Goal: Task Accomplishment & Management: Use online tool/utility

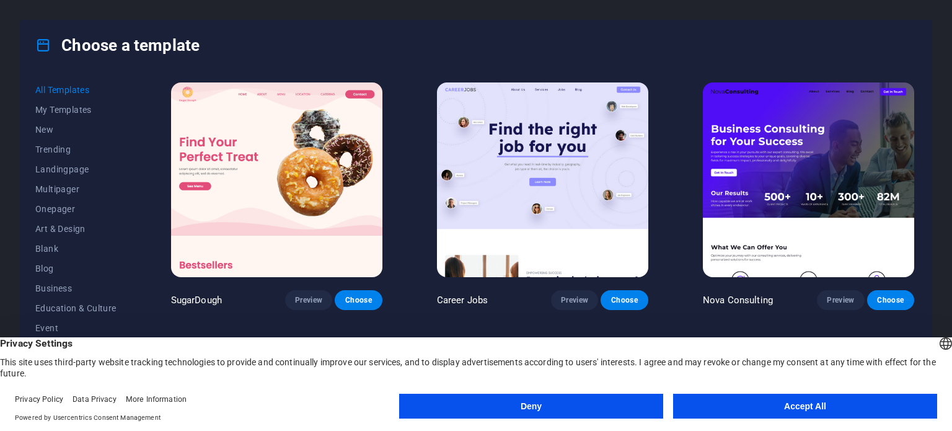
click at [823, 406] on button "Accept All" at bounding box center [805, 405] width 264 height 25
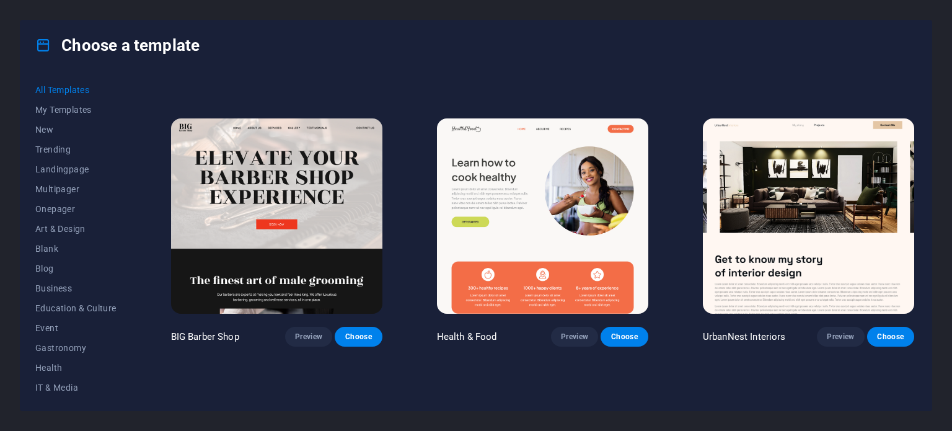
scroll to position [1363, 0]
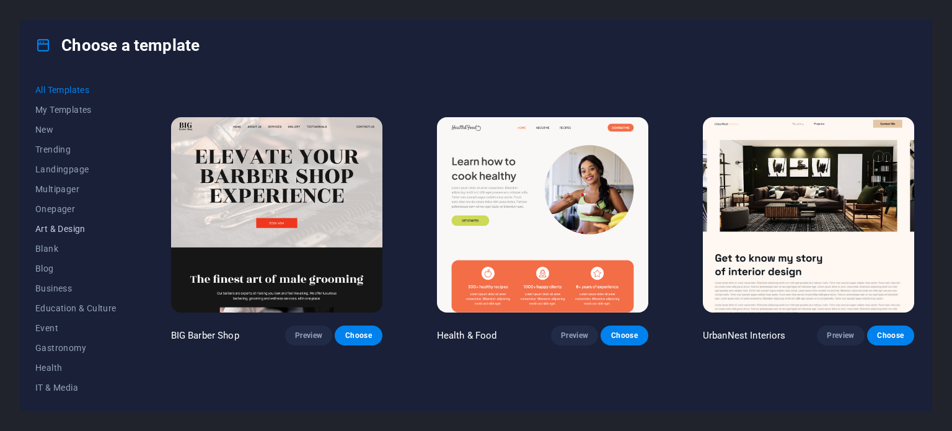
click at [69, 230] on span "Art & Design" at bounding box center [75, 229] width 81 height 10
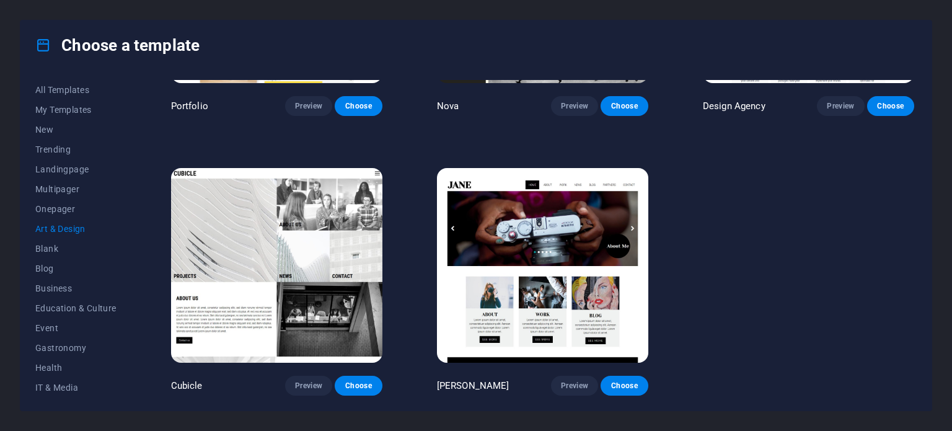
scroll to position [1027, 0]
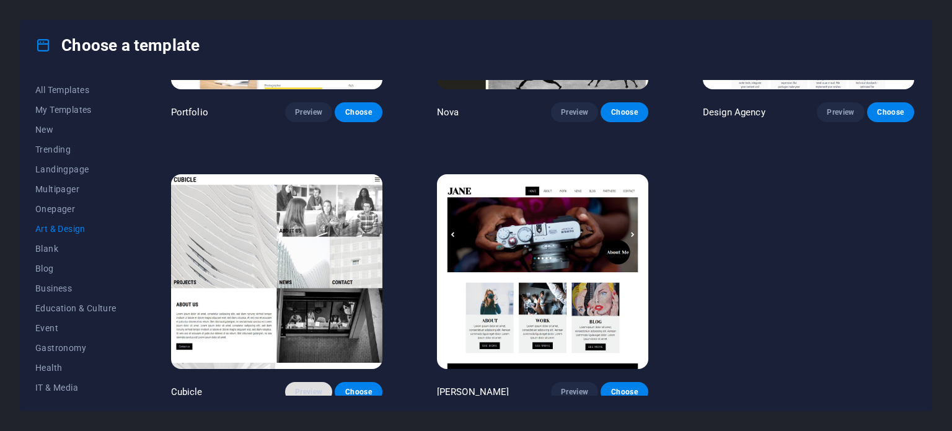
click at [310, 387] on span "Preview" at bounding box center [308, 392] width 27 height 10
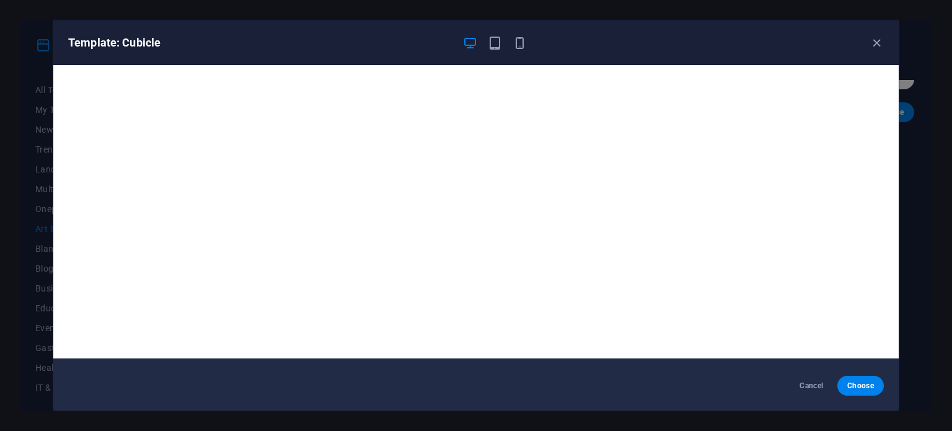
scroll to position [3, 0]
click at [515, 43] on icon "button" at bounding box center [519, 43] width 14 height 14
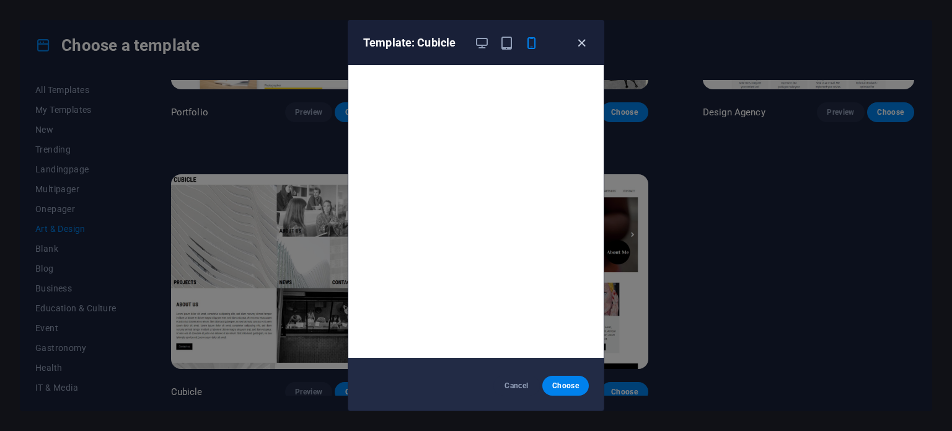
click at [581, 39] on icon "button" at bounding box center [581, 43] width 14 height 14
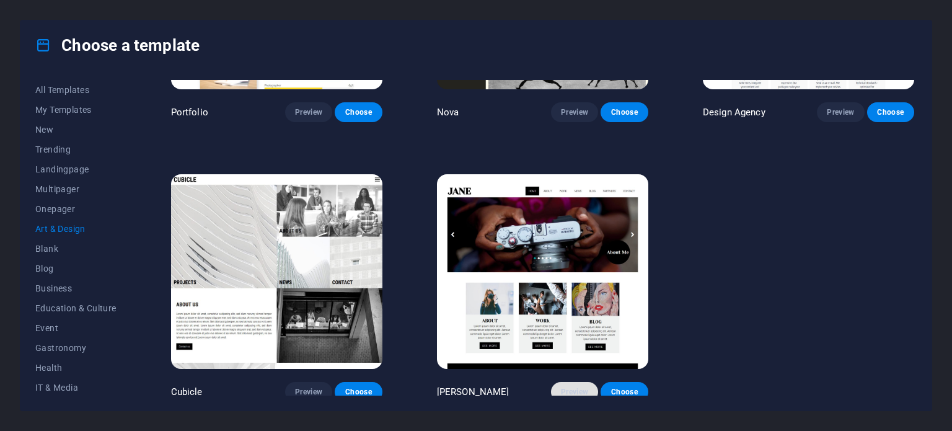
click at [569, 387] on span "Preview" at bounding box center [574, 392] width 27 height 10
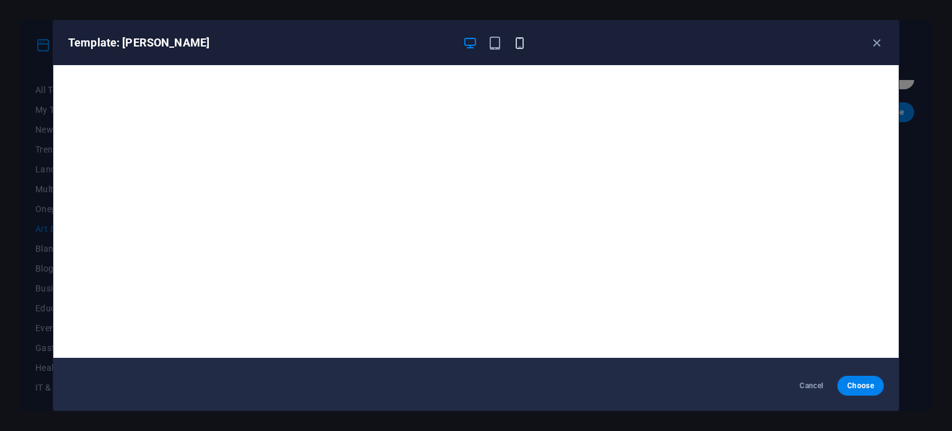
click at [522, 36] on icon "button" at bounding box center [519, 43] width 14 height 14
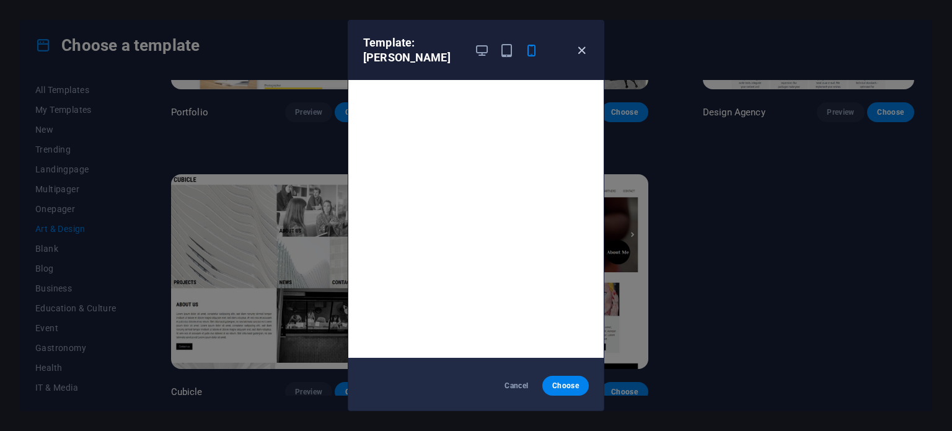
click at [581, 43] on icon "button" at bounding box center [581, 50] width 14 height 14
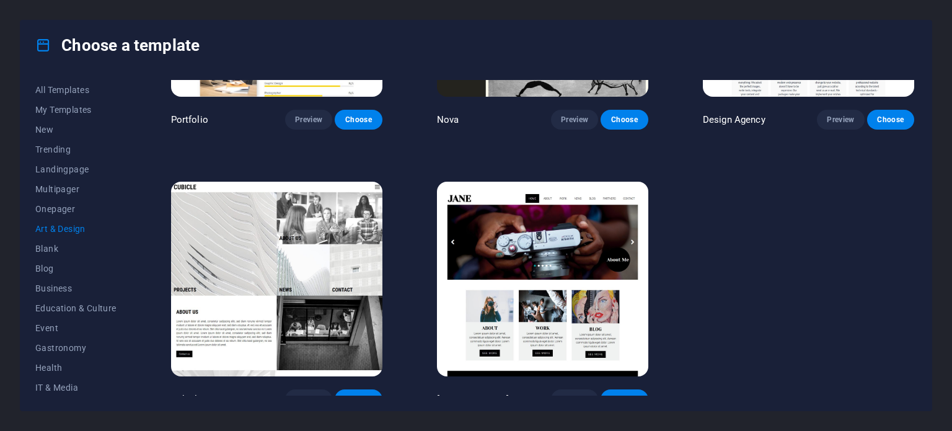
scroll to position [1027, 0]
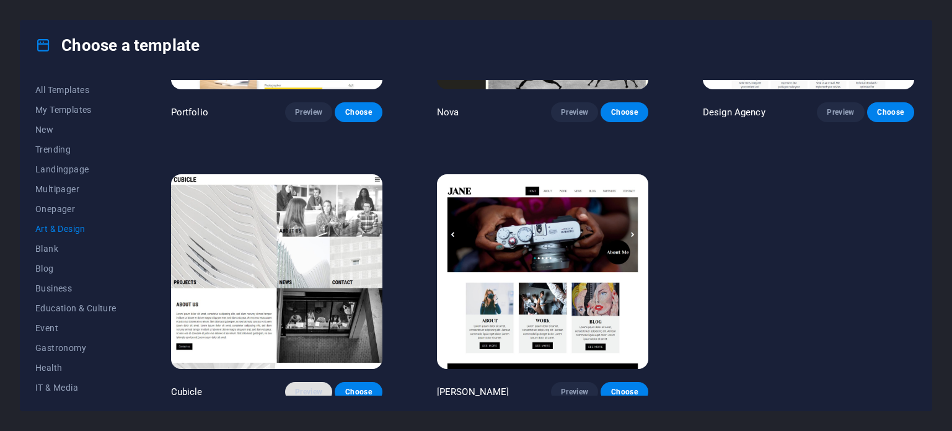
click at [311, 387] on span "Preview" at bounding box center [308, 392] width 27 height 10
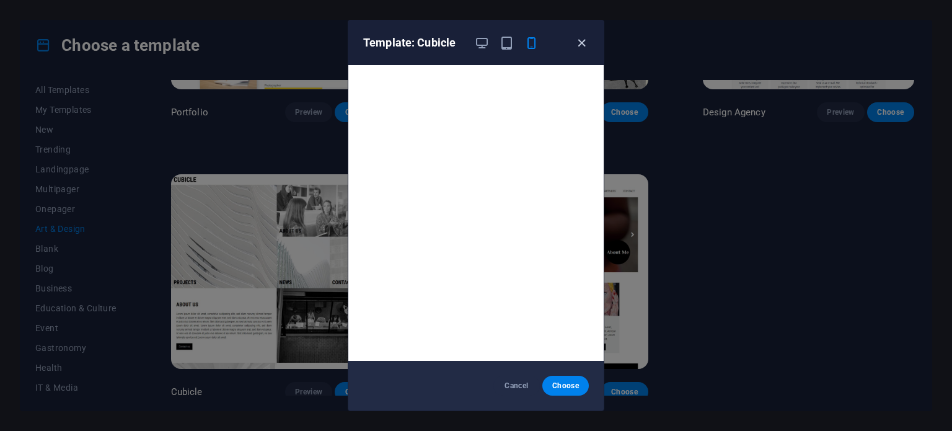
click at [581, 38] on icon "button" at bounding box center [581, 43] width 14 height 14
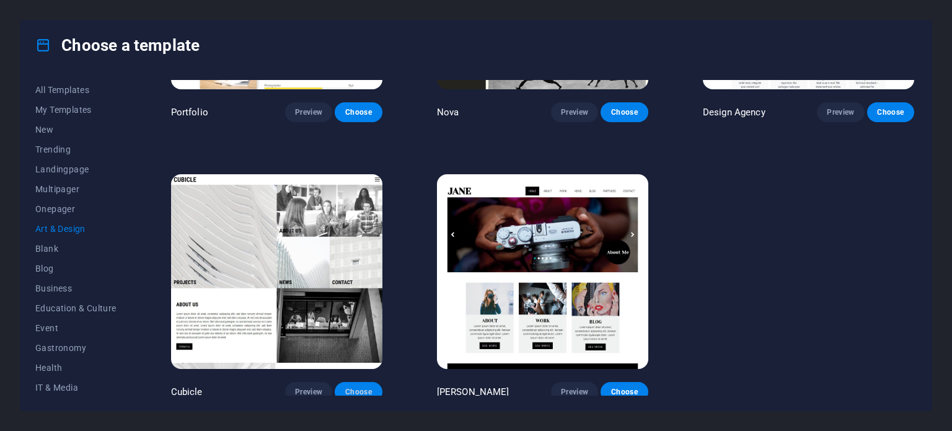
click at [359, 387] on span "Choose" at bounding box center [358, 392] width 27 height 10
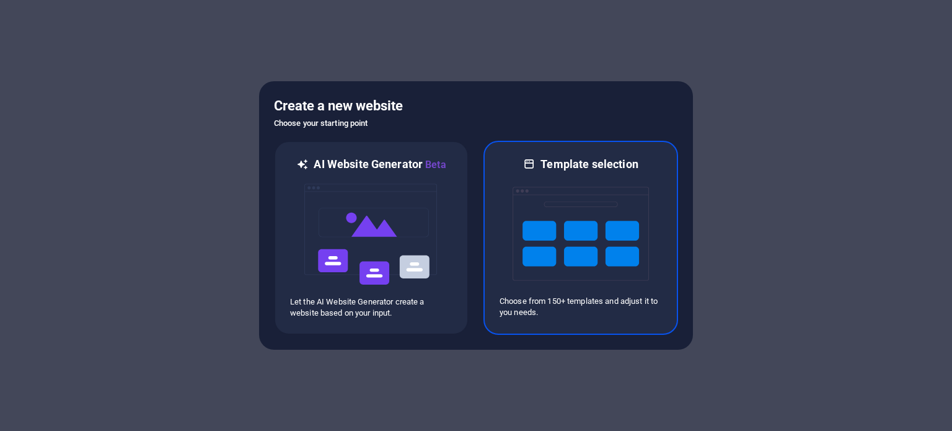
click at [607, 218] on img at bounding box center [580, 234] width 136 height 124
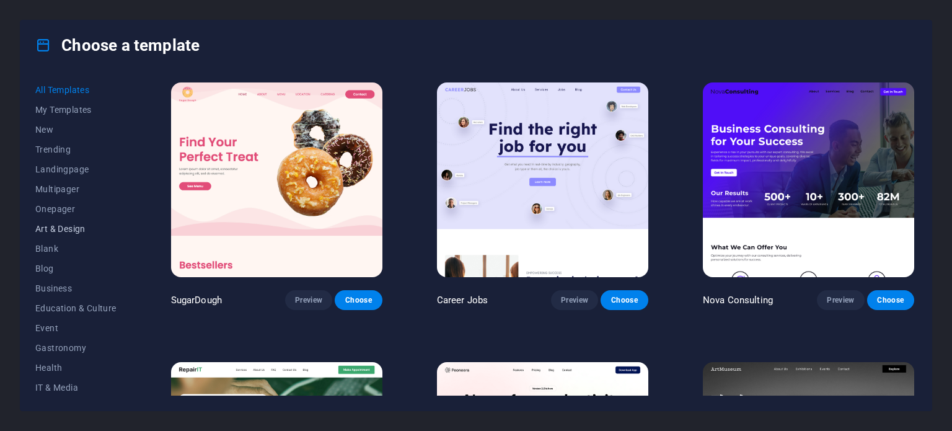
click at [65, 222] on button "Art & Design" at bounding box center [75, 229] width 81 height 20
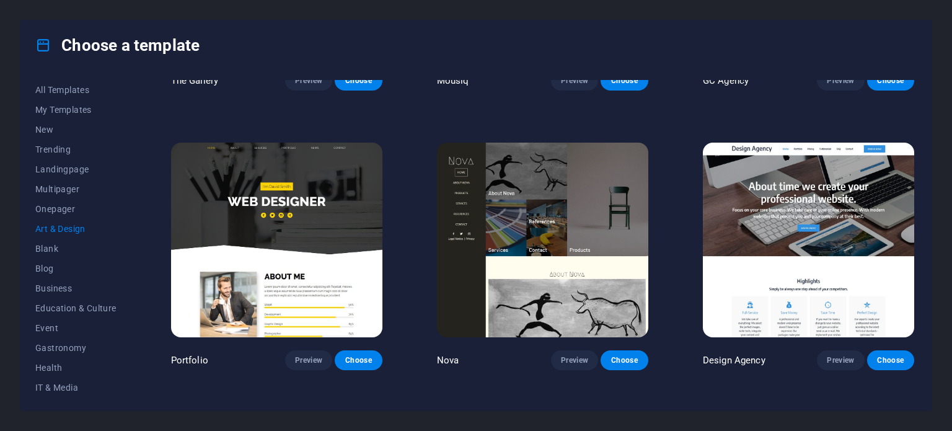
scroll to position [1027, 0]
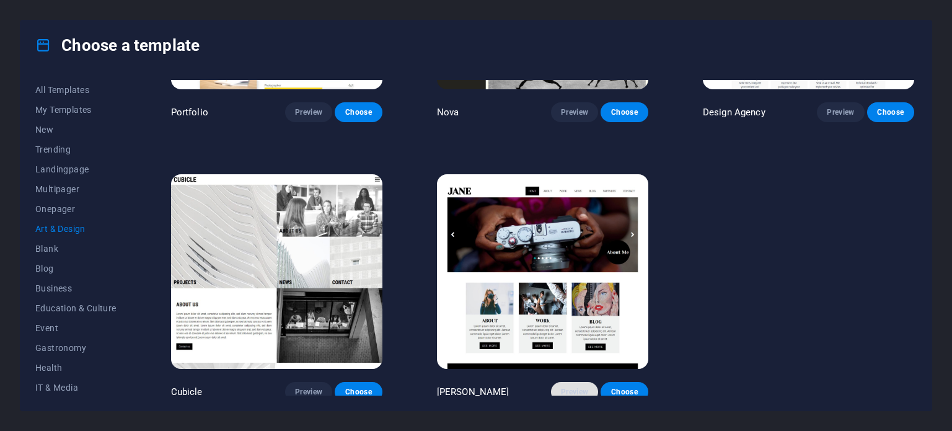
click at [568, 390] on span "Preview" at bounding box center [574, 392] width 27 height 10
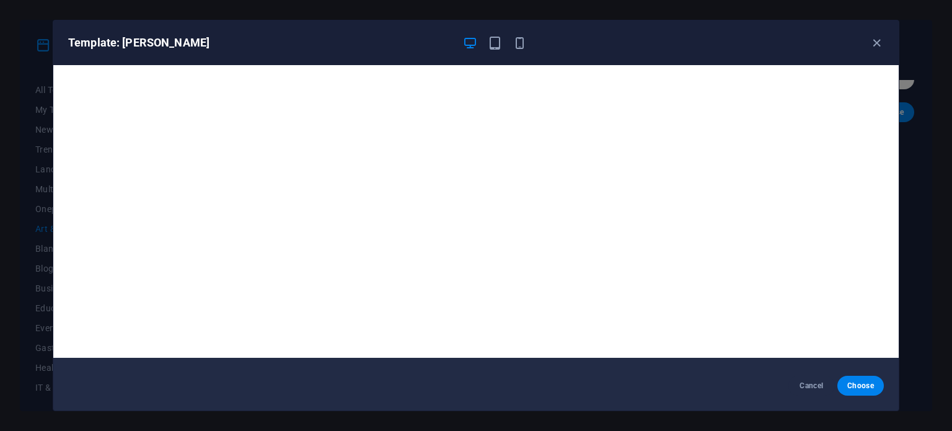
scroll to position [0, 0]
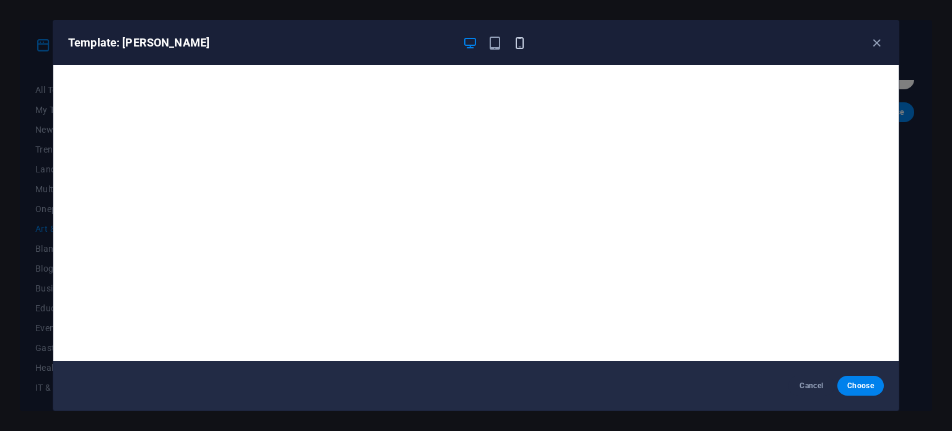
click at [519, 46] on icon "button" at bounding box center [519, 43] width 14 height 14
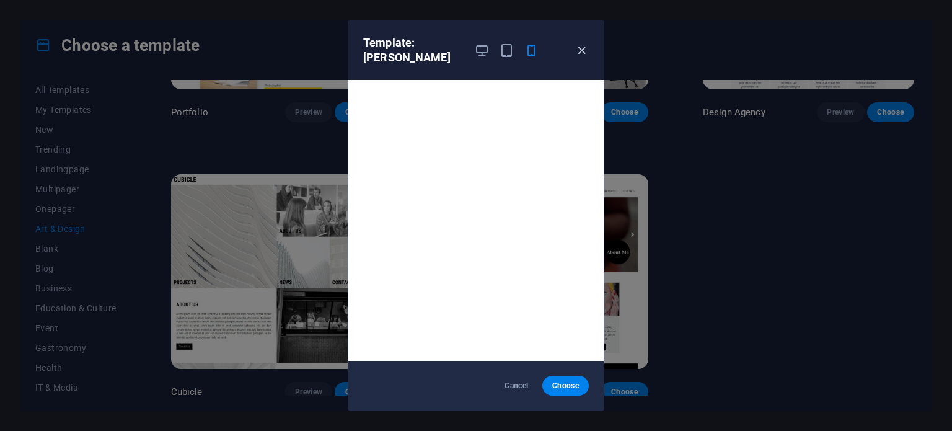
click at [580, 44] on icon "button" at bounding box center [581, 50] width 14 height 14
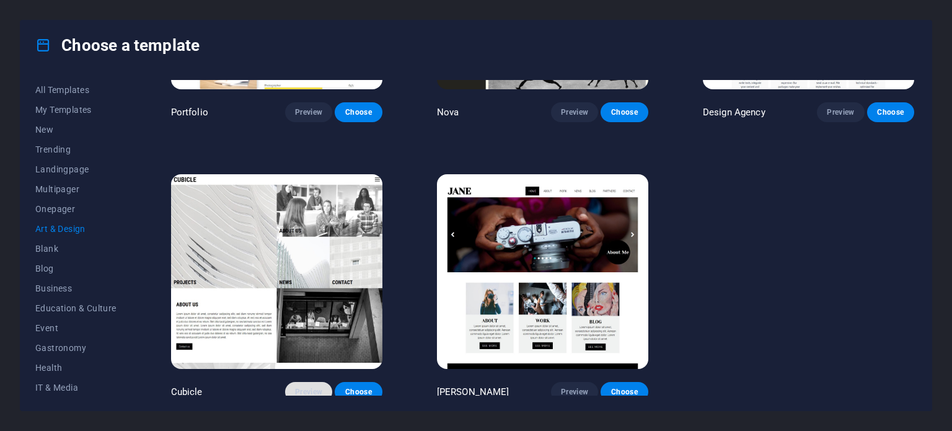
click at [317, 387] on span "Preview" at bounding box center [308, 392] width 27 height 10
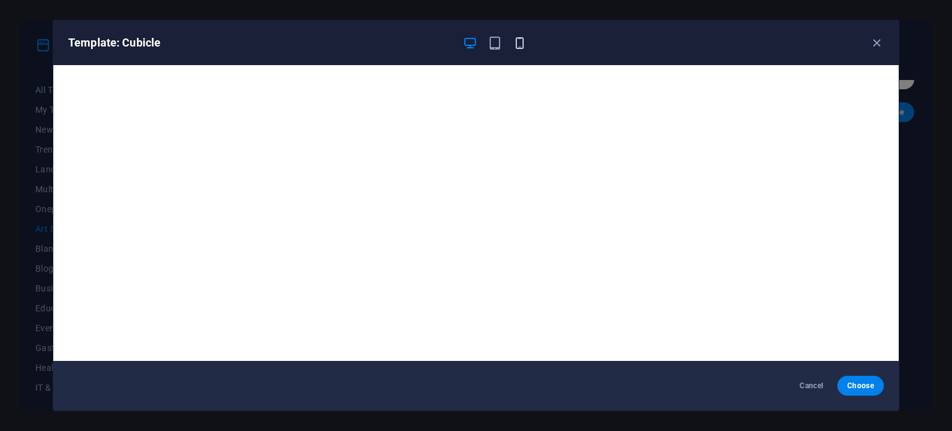
click at [518, 48] on icon "button" at bounding box center [519, 43] width 14 height 14
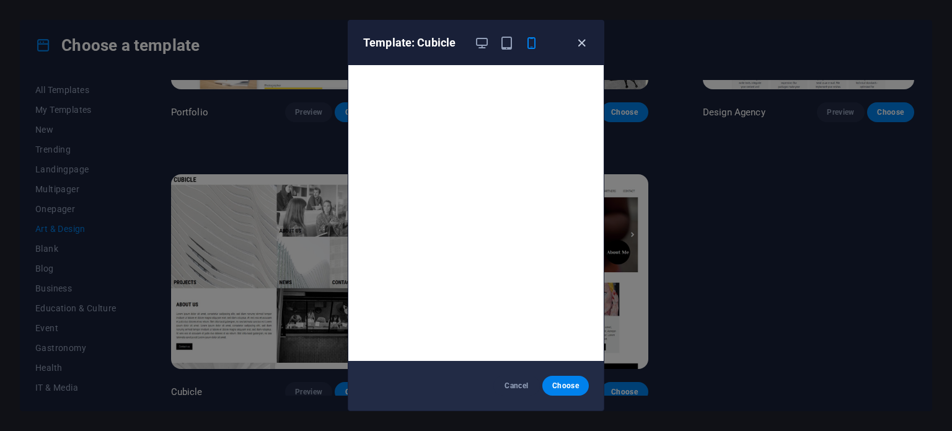
click at [581, 41] on icon "button" at bounding box center [581, 43] width 14 height 14
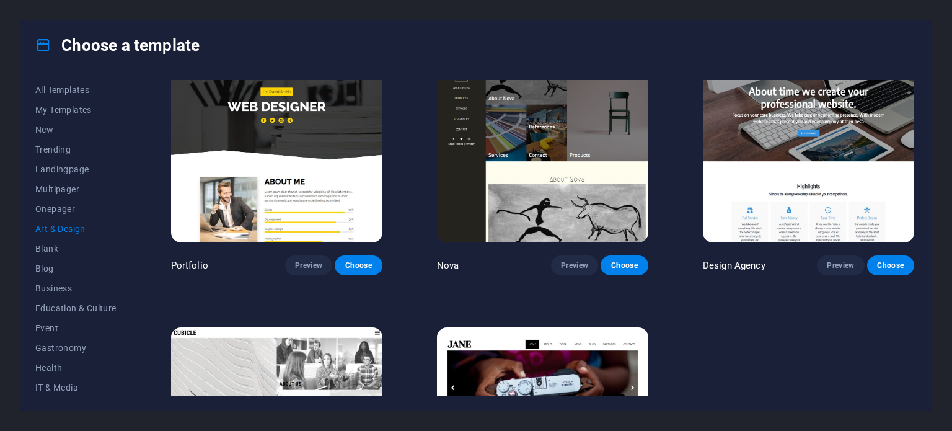
scroll to position [779, 0]
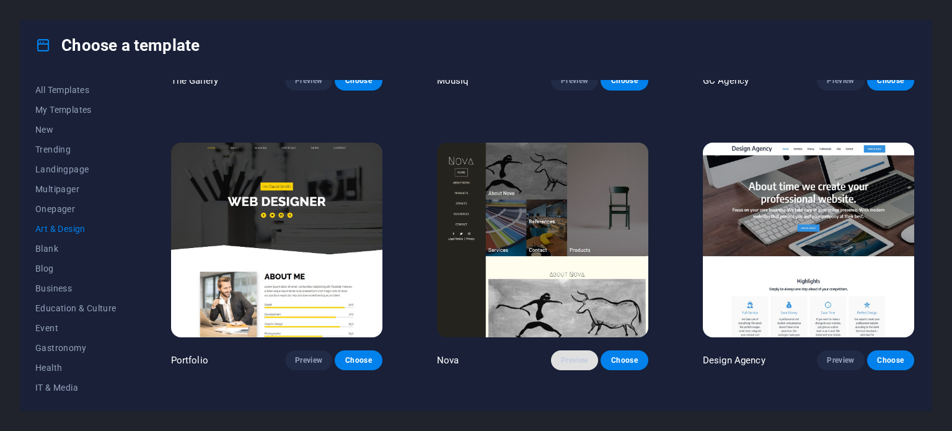
click at [579, 355] on span "Preview" at bounding box center [574, 360] width 27 height 10
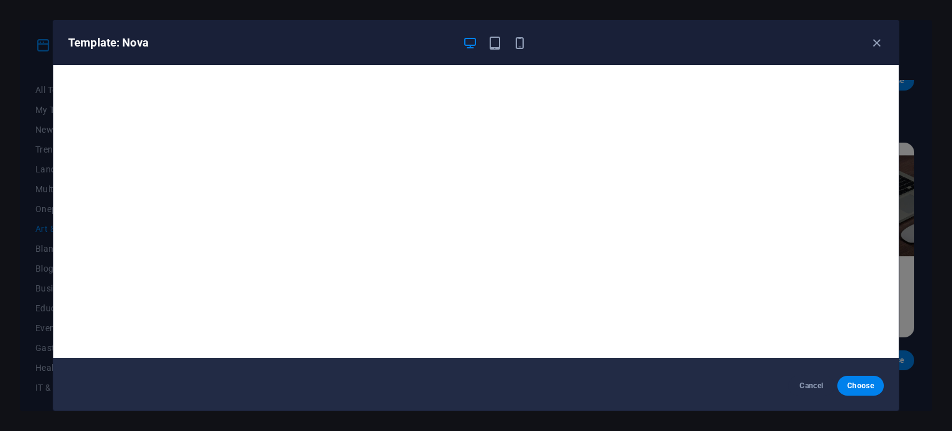
scroll to position [0, 0]
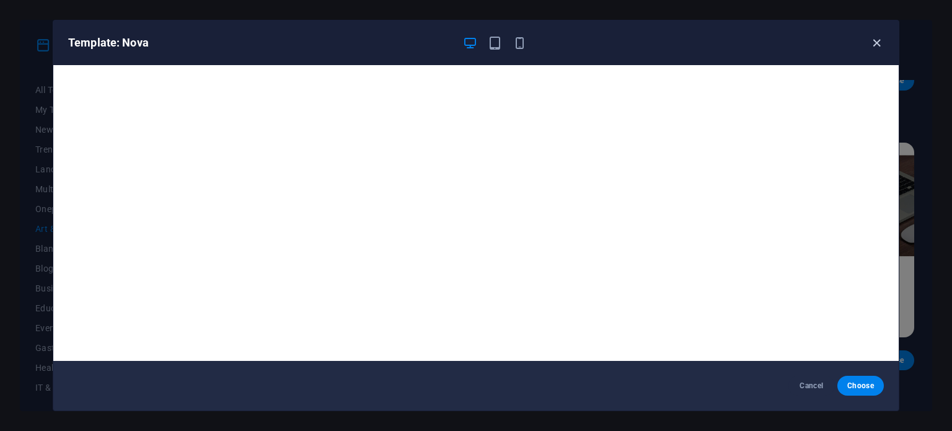
click at [878, 42] on icon "button" at bounding box center [876, 43] width 14 height 14
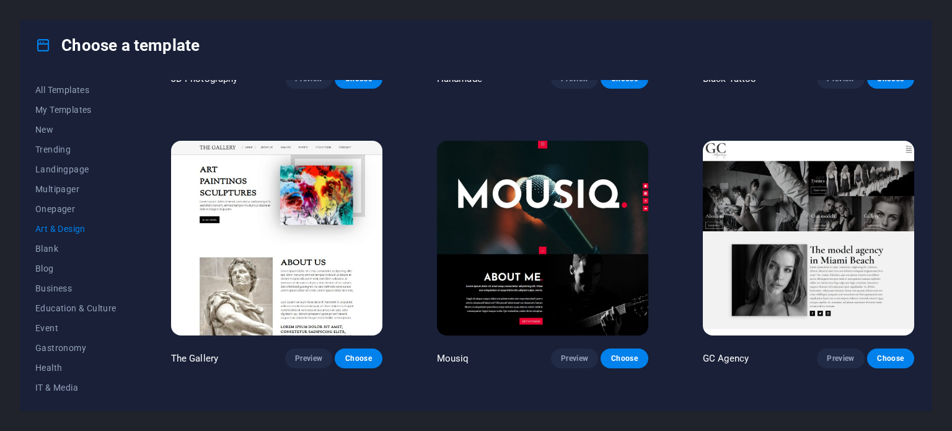
scroll to position [531, 0]
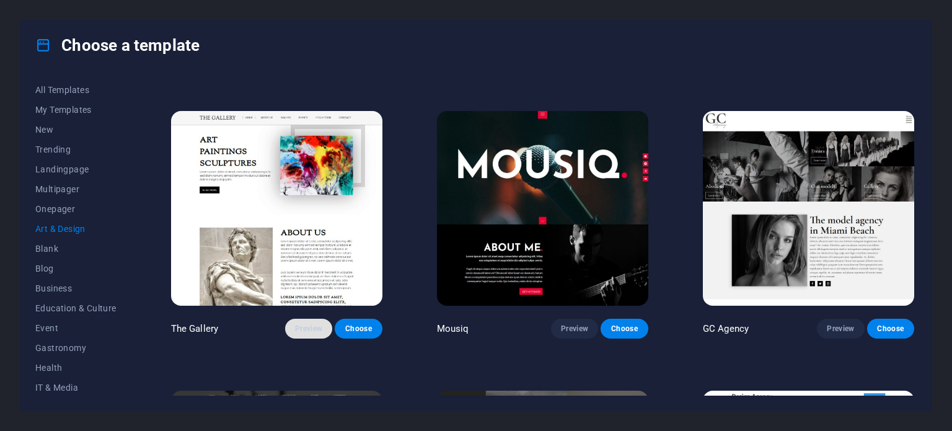
click at [307, 323] on span "Preview" at bounding box center [308, 328] width 27 height 10
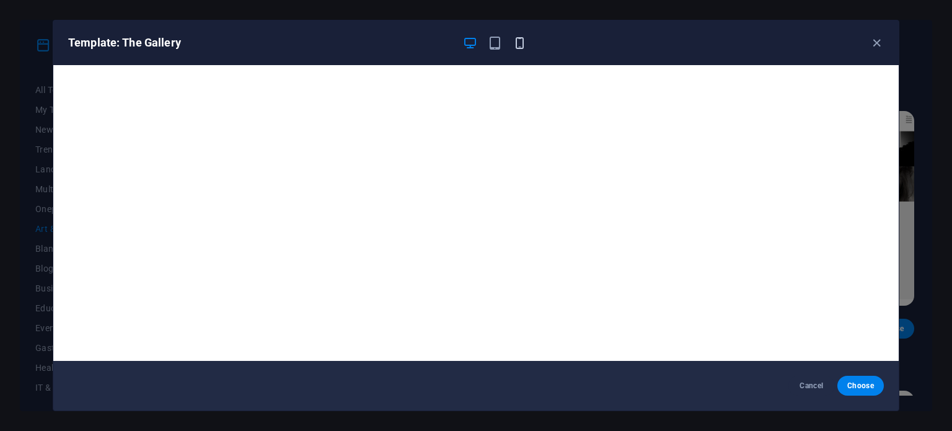
click at [525, 44] on icon "button" at bounding box center [519, 43] width 14 height 14
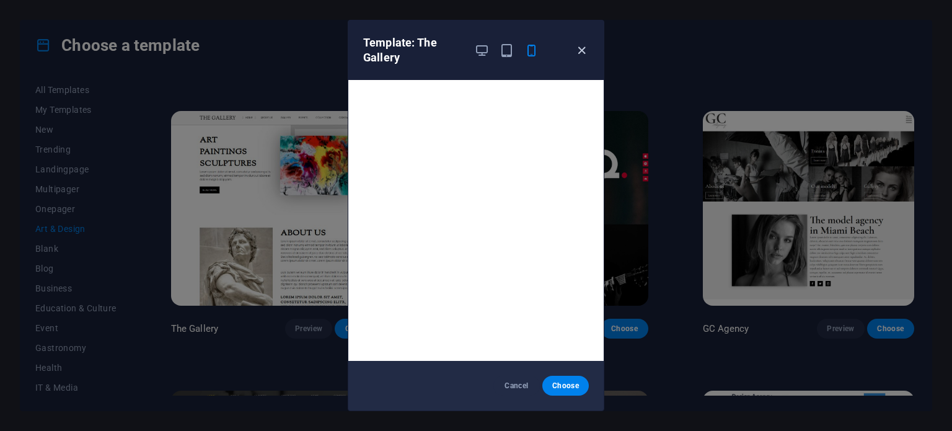
click at [582, 50] on icon "button" at bounding box center [581, 50] width 14 height 14
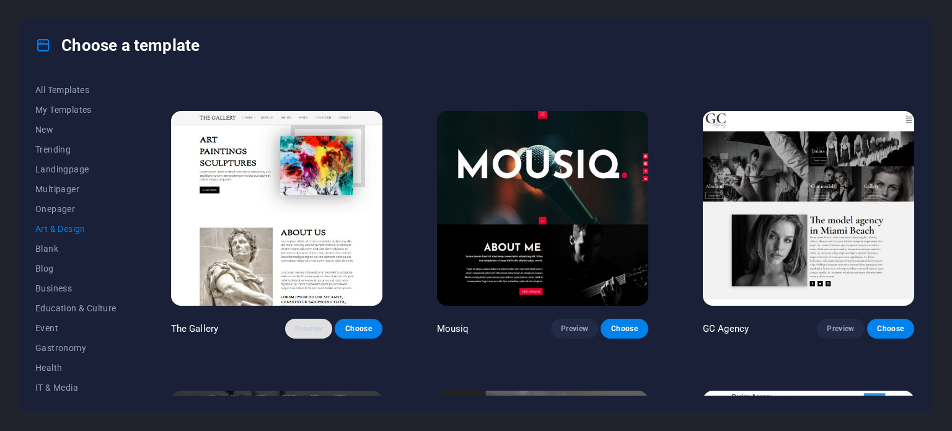
click at [312, 323] on span "Preview" at bounding box center [308, 328] width 27 height 10
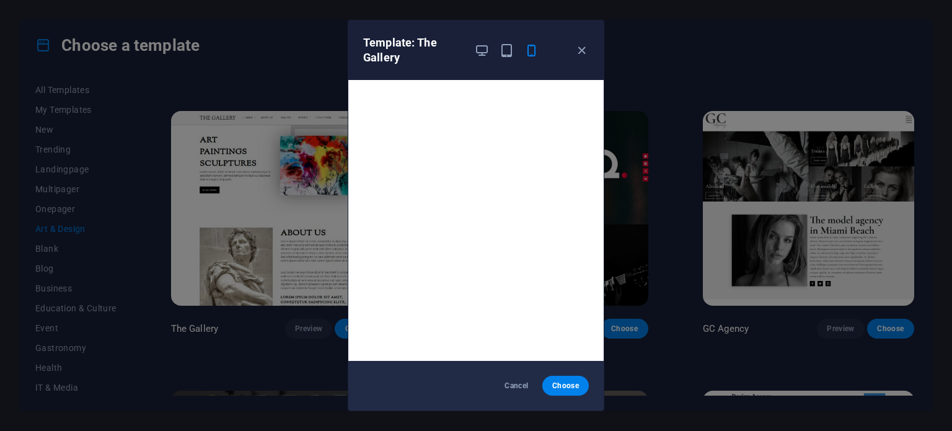
click at [490, 49] on div at bounding box center [506, 50] width 64 height 30
click at [486, 50] on icon "button" at bounding box center [482, 50] width 14 height 14
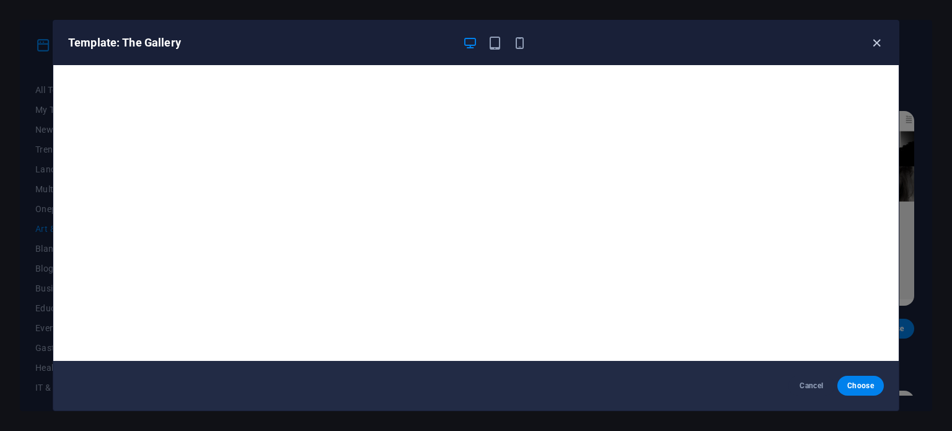
click at [874, 42] on icon "button" at bounding box center [876, 43] width 14 height 14
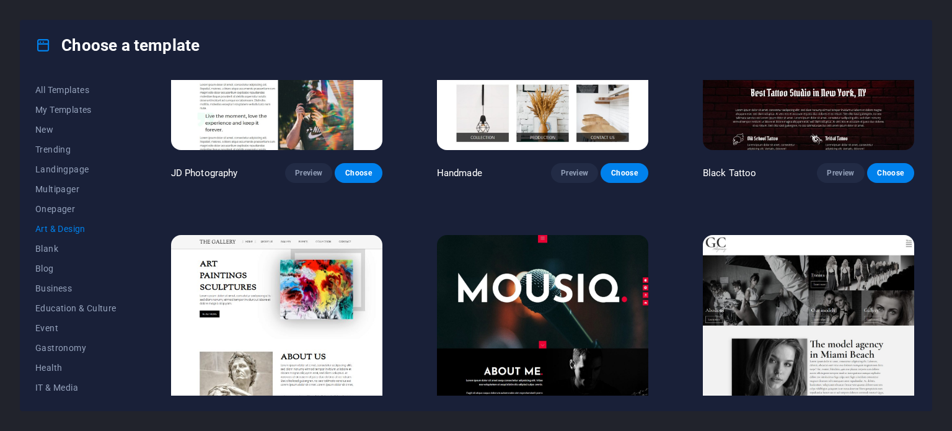
scroll to position [283, 0]
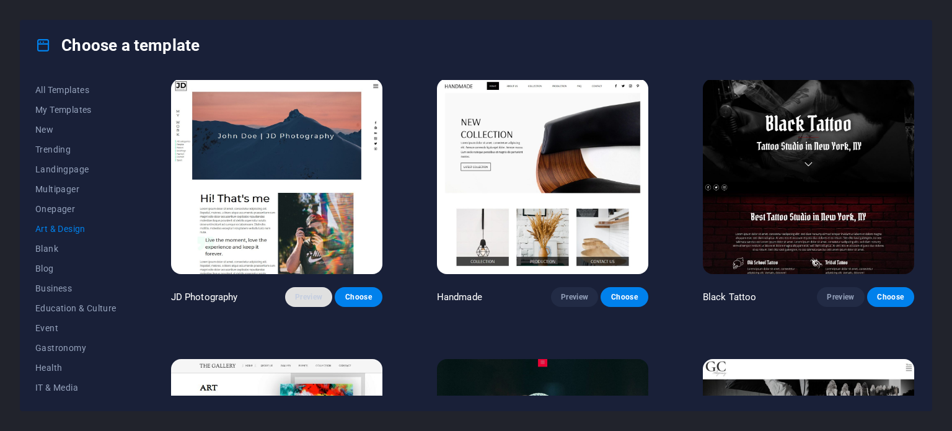
click at [307, 292] on span "Preview" at bounding box center [308, 297] width 27 height 10
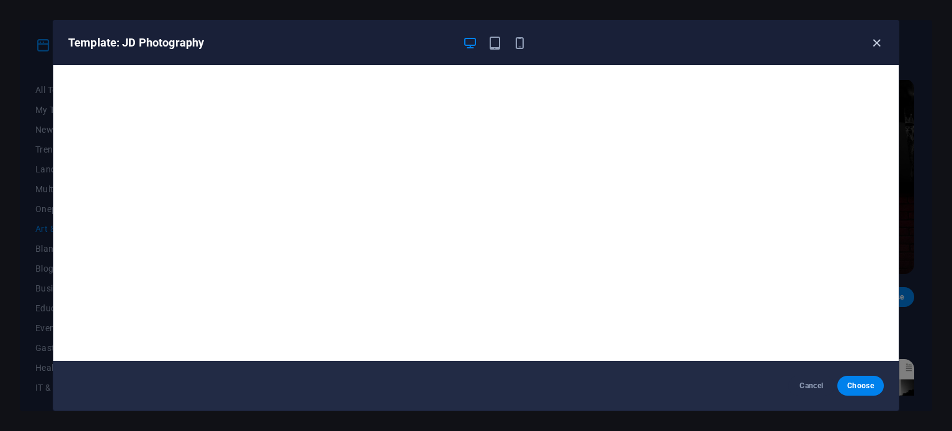
click at [877, 42] on icon "button" at bounding box center [876, 43] width 14 height 14
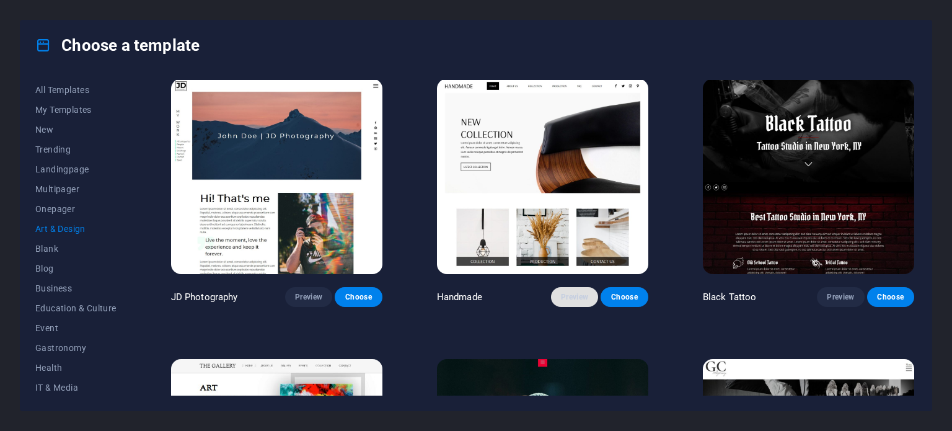
click at [579, 296] on span "Preview" at bounding box center [574, 297] width 27 height 10
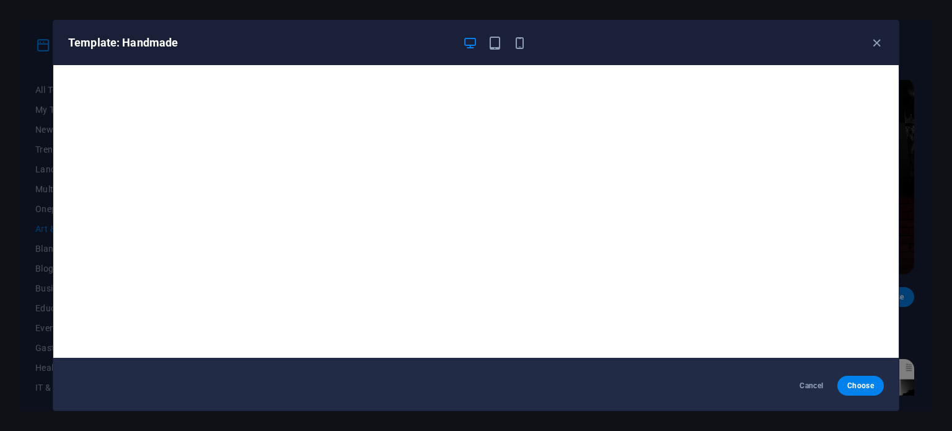
scroll to position [0, 0]
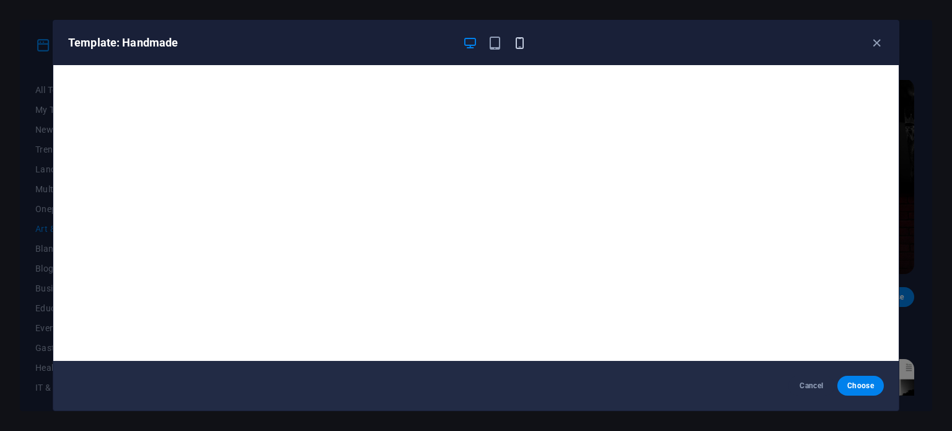
click at [521, 44] on icon "button" at bounding box center [519, 43] width 14 height 14
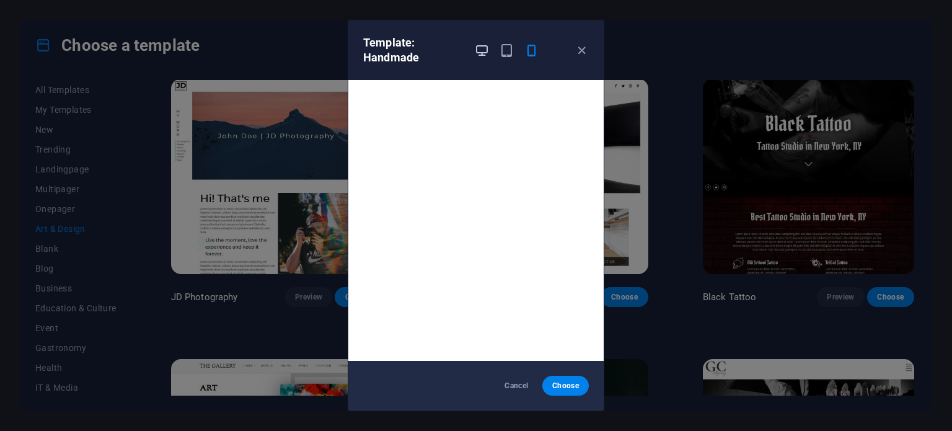
click at [481, 51] on icon "button" at bounding box center [482, 50] width 14 height 14
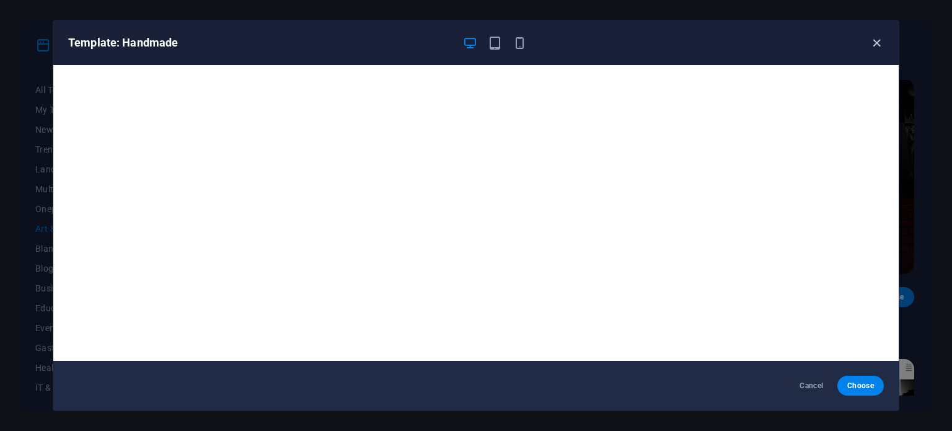
click at [877, 40] on icon "button" at bounding box center [876, 43] width 14 height 14
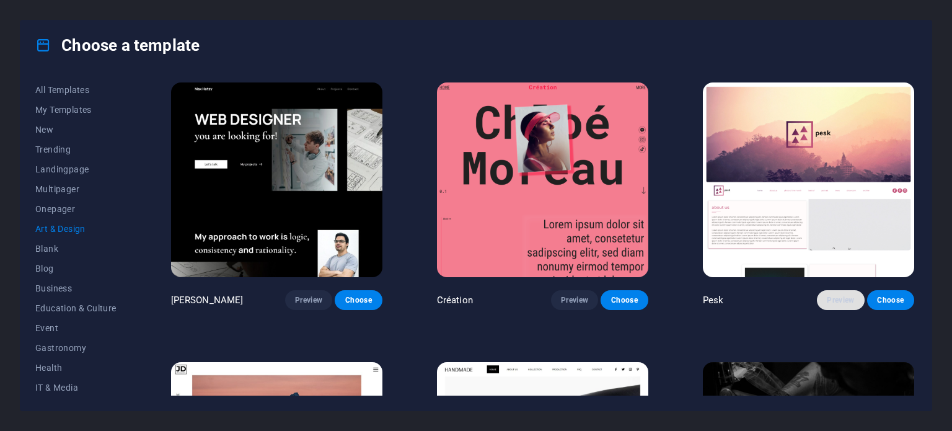
click at [833, 298] on span "Preview" at bounding box center [840, 300] width 27 height 10
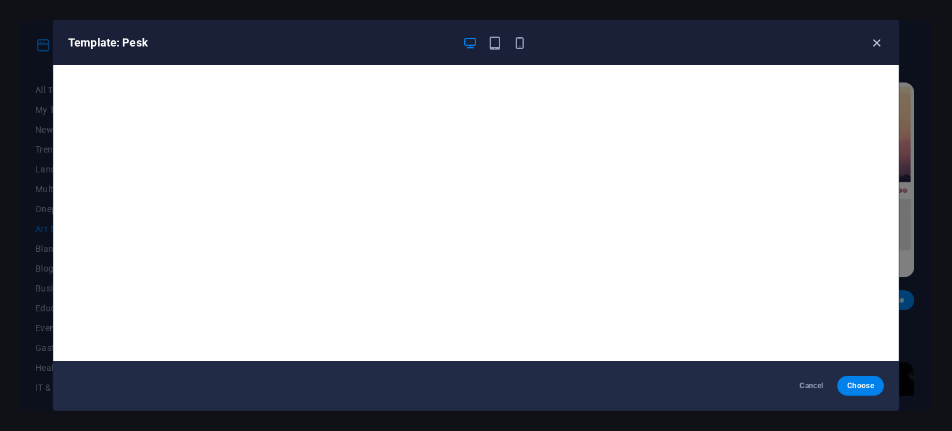
click at [880, 40] on icon "button" at bounding box center [876, 43] width 14 height 14
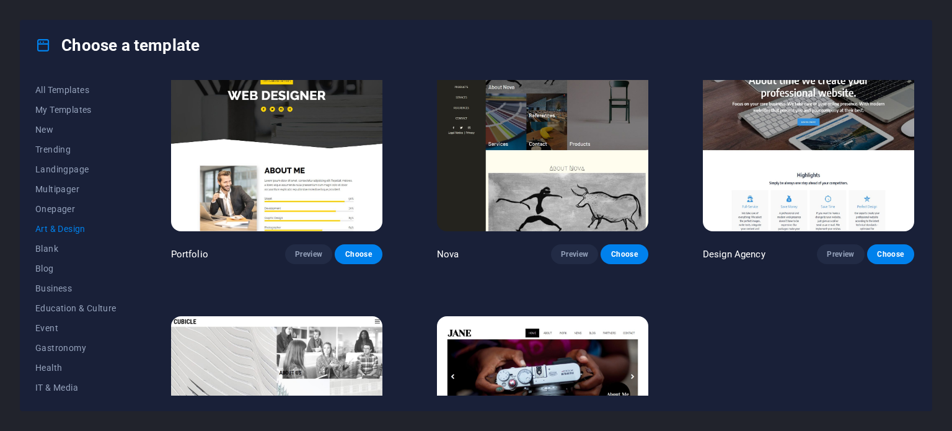
scroll to position [1027, 0]
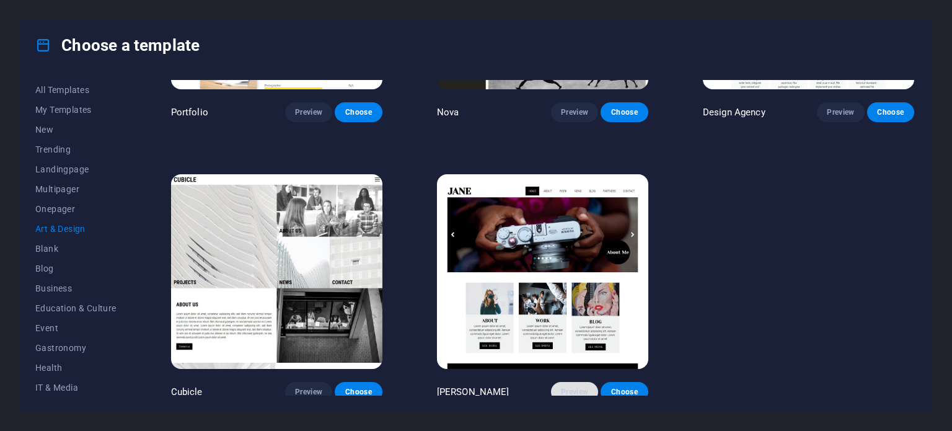
click at [566, 387] on span "Preview" at bounding box center [574, 392] width 27 height 10
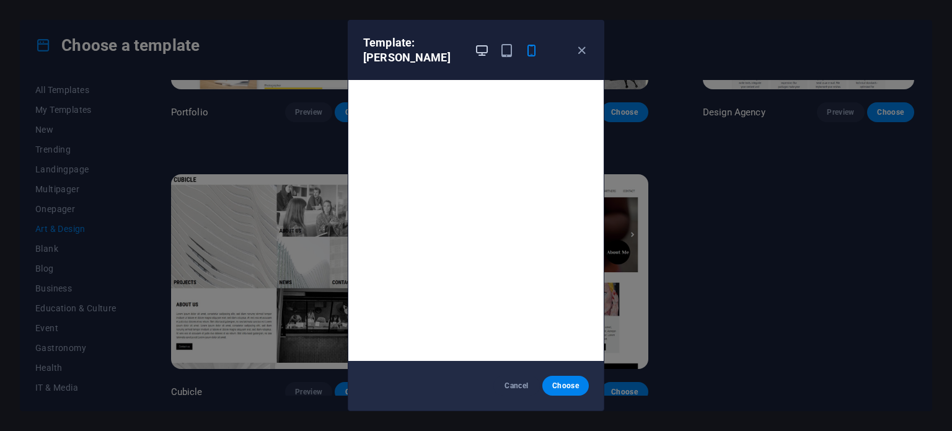
click at [485, 45] on icon "button" at bounding box center [482, 50] width 14 height 14
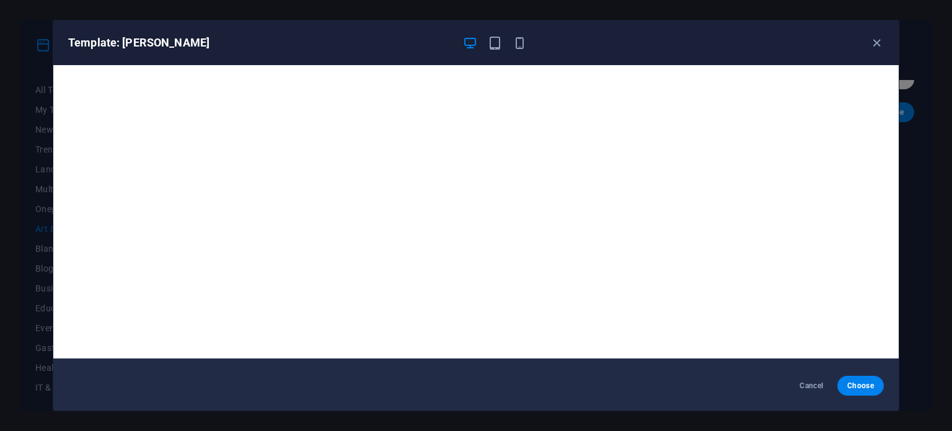
scroll to position [3, 0]
click at [878, 40] on icon "button" at bounding box center [876, 43] width 14 height 14
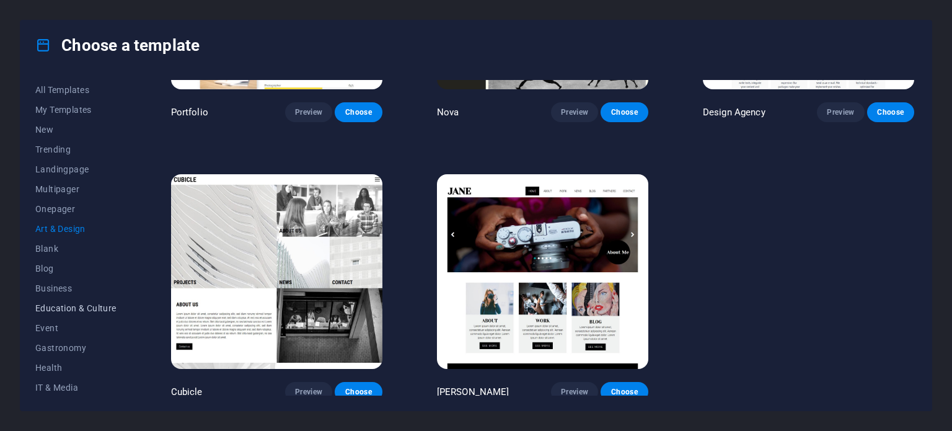
click at [89, 311] on span "Education & Culture" at bounding box center [75, 308] width 81 height 10
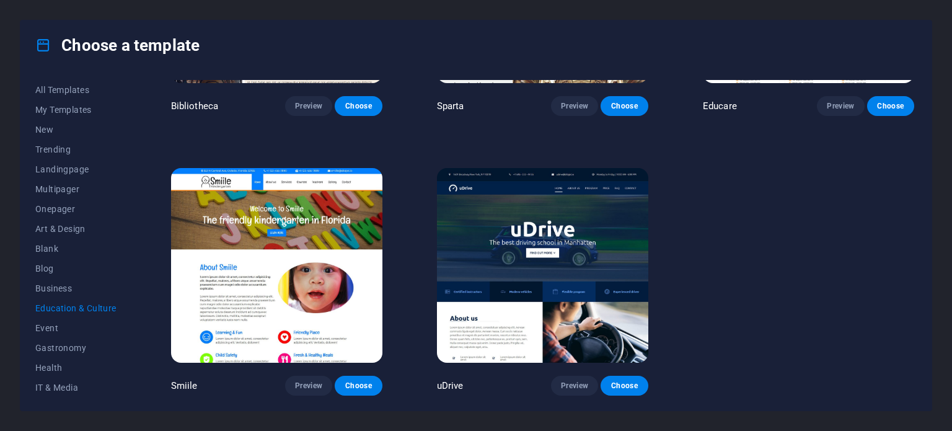
scroll to position [0, 0]
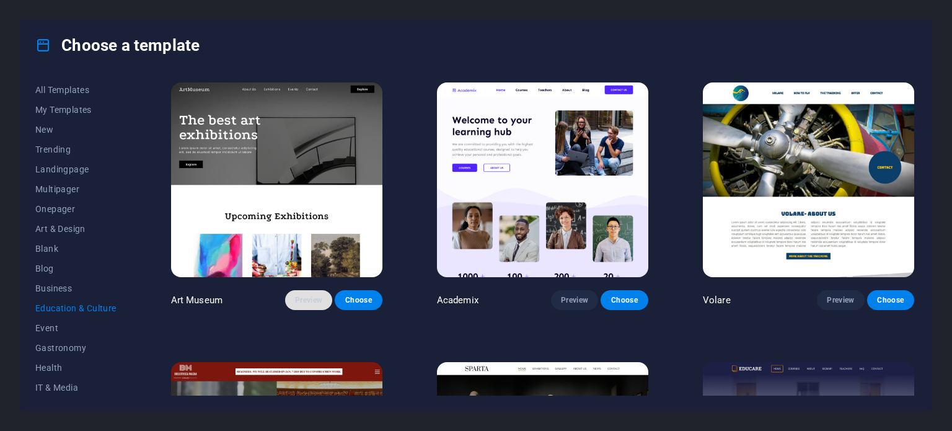
click at [309, 299] on span "Preview" at bounding box center [308, 300] width 27 height 10
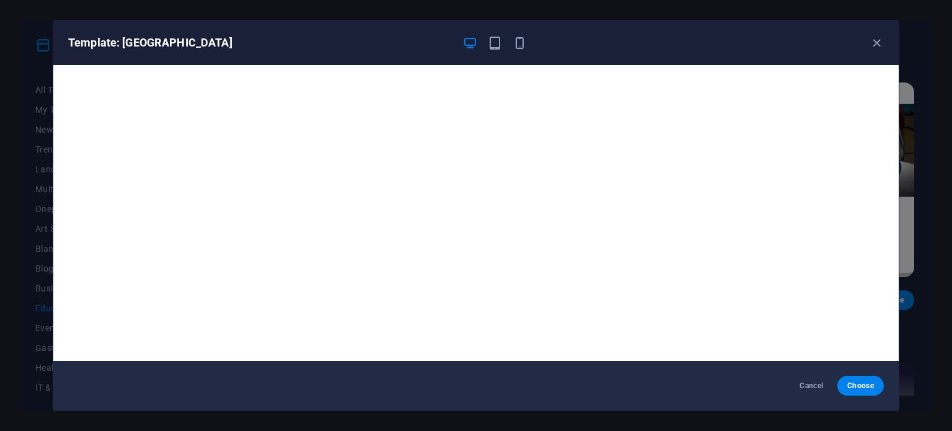
scroll to position [3, 0]
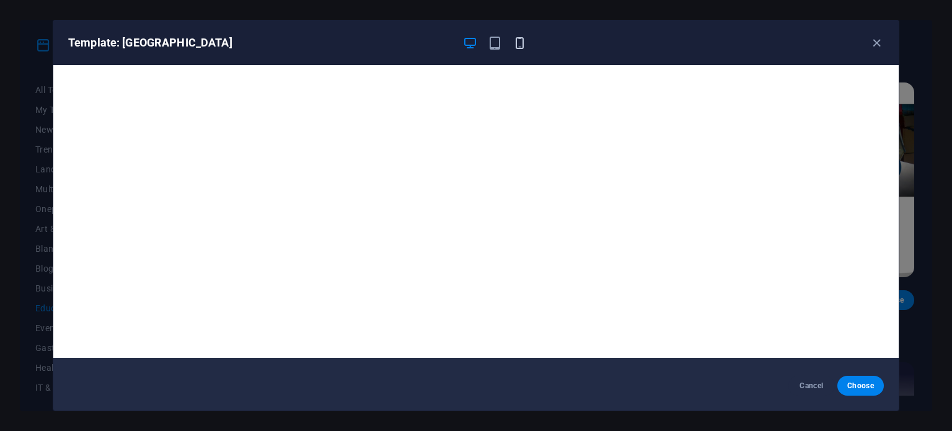
click at [524, 44] on icon "button" at bounding box center [519, 43] width 14 height 14
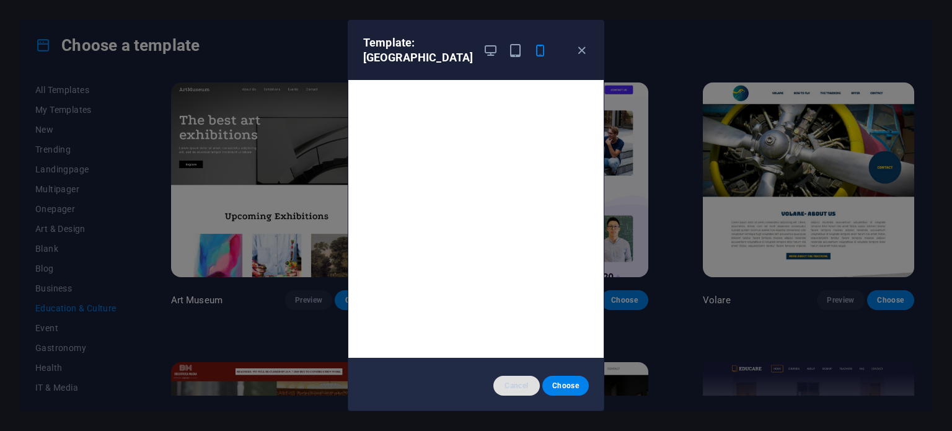
click at [518, 384] on span "Cancel" at bounding box center [516, 385] width 27 height 10
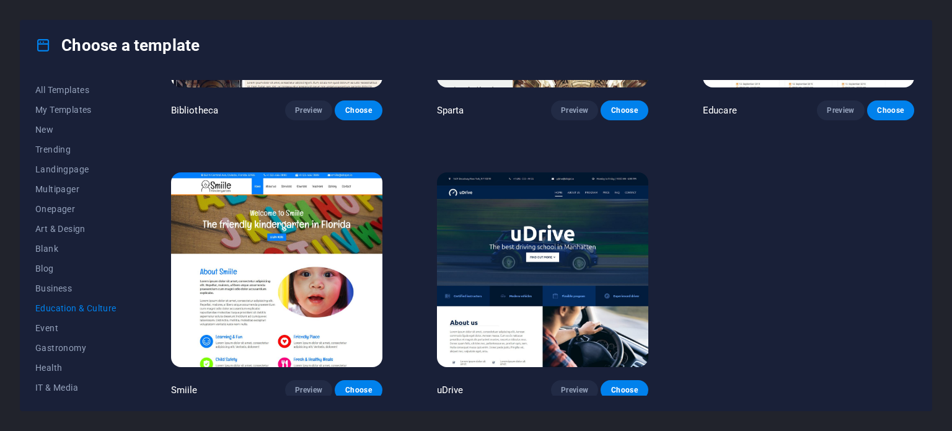
scroll to position [222, 0]
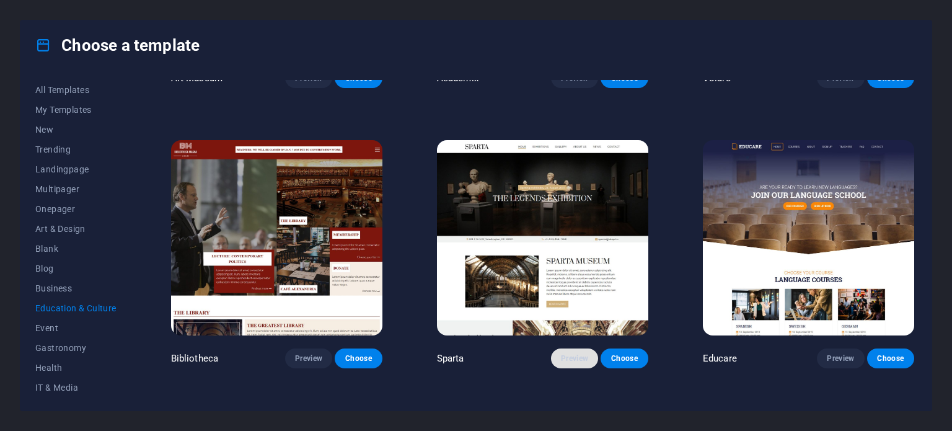
click at [570, 354] on span "Preview" at bounding box center [574, 358] width 27 height 10
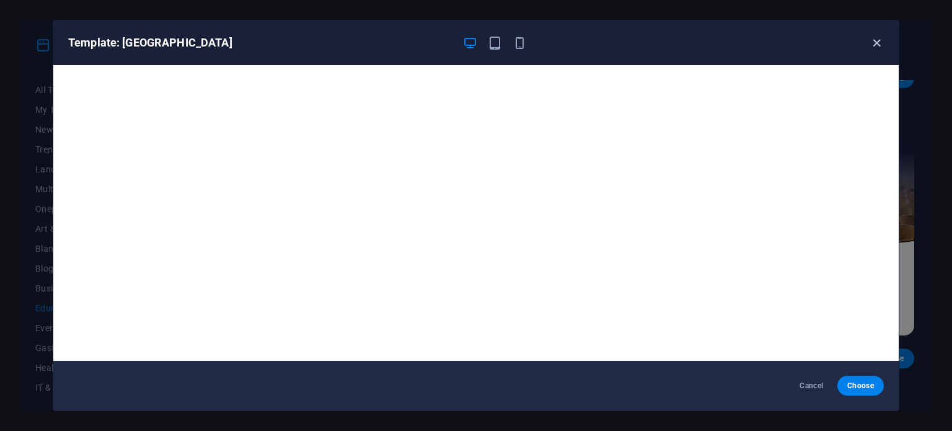
click at [877, 41] on icon "button" at bounding box center [876, 43] width 14 height 14
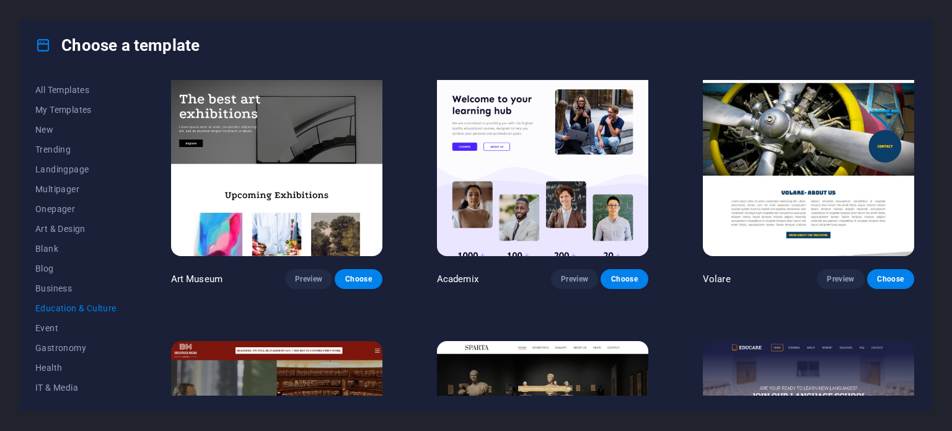
scroll to position [0, 0]
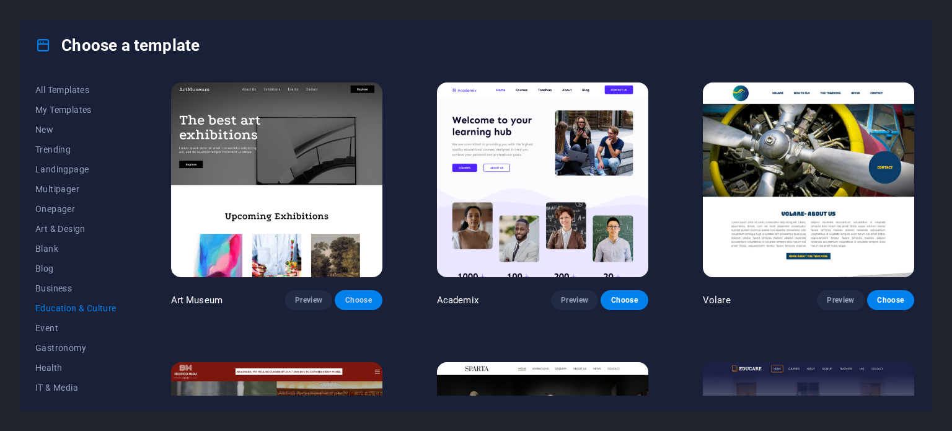
click at [364, 299] on span "Choose" at bounding box center [358, 300] width 27 height 10
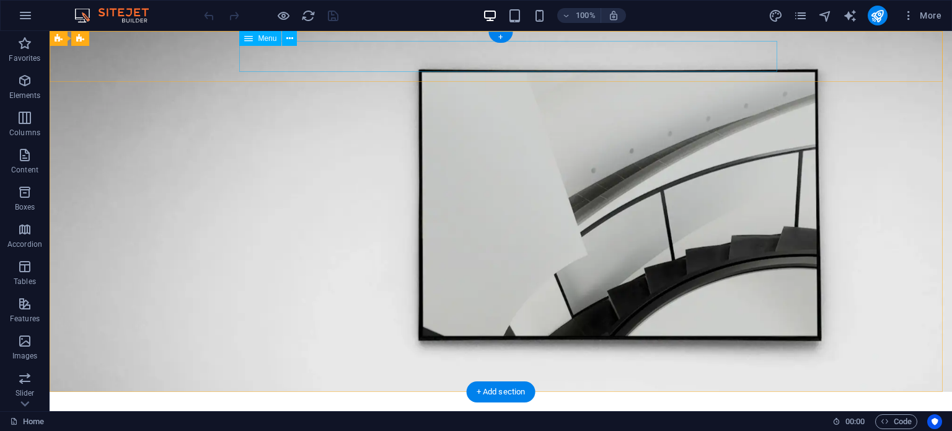
click at [491, 417] on nav "About Us Exhibitions Events Contact" at bounding box center [501, 432] width 744 height 31
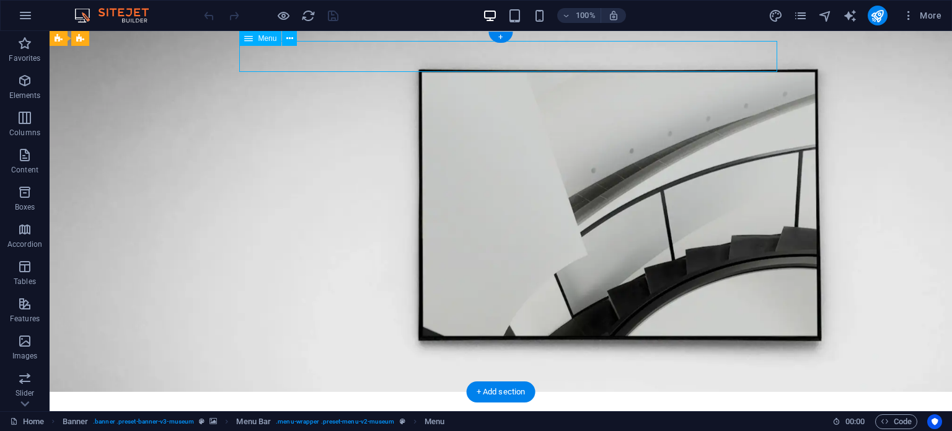
click at [475, 417] on nav "About Us Exhibitions Events Contact" at bounding box center [501, 432] width 744 height 31
click at [266, 38] on span "Menu" at bounding box center [267, 38] width 19 height 7
click at [290, 37] on icon at bounding box center [289, 38] width 7 height 13
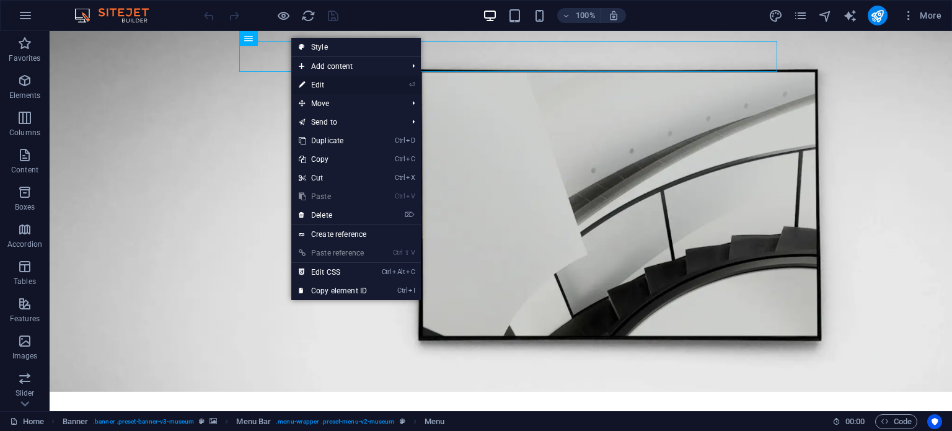
click at [317, 84] on link "⏎ Edit" at bounding box center [332, 85] width 83 height 19
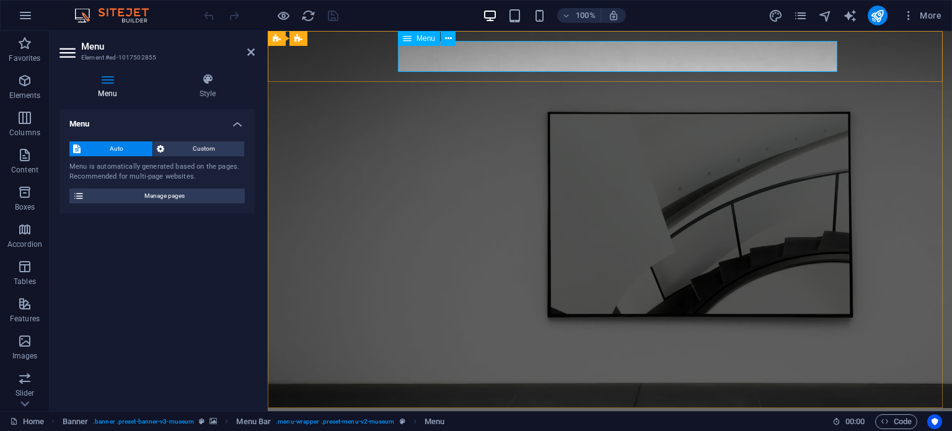
click at [253, 50] on icon at bounding box center [250, 52] width 7 height 10
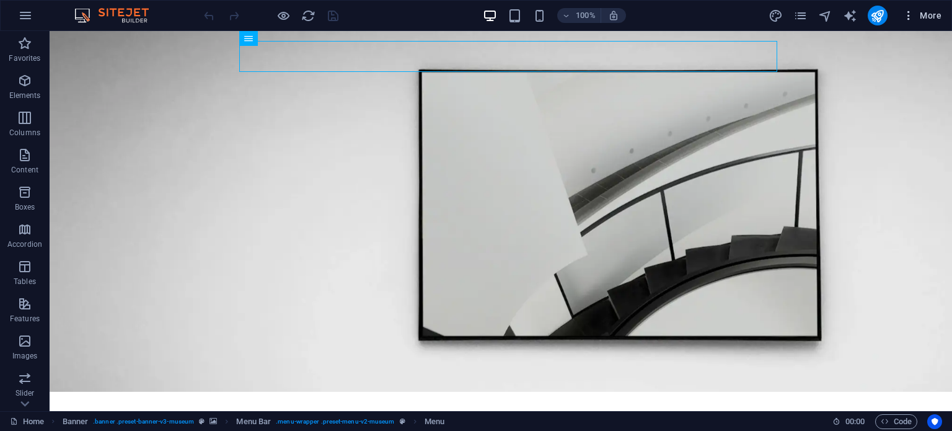
click at [927, 14] on span "More" at bounding box center [921, 15] width 39 height 12
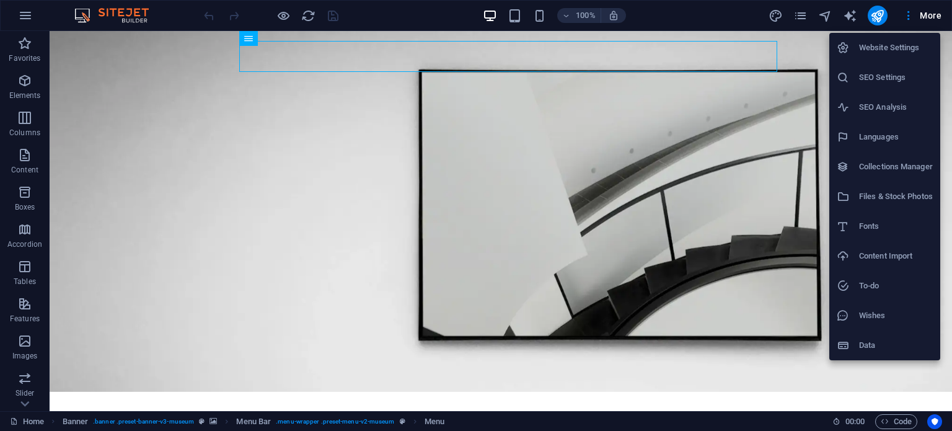
click at [900, 49] on h6 "Website Settings" at bounding box center [896, 47] width 74 height 15
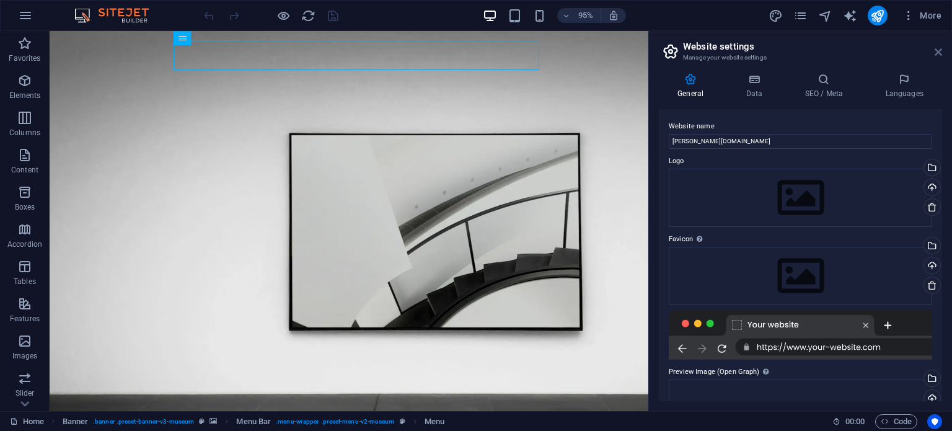
click at [937, 48] on icon at bounding box center [937, 52] width 7 height 10
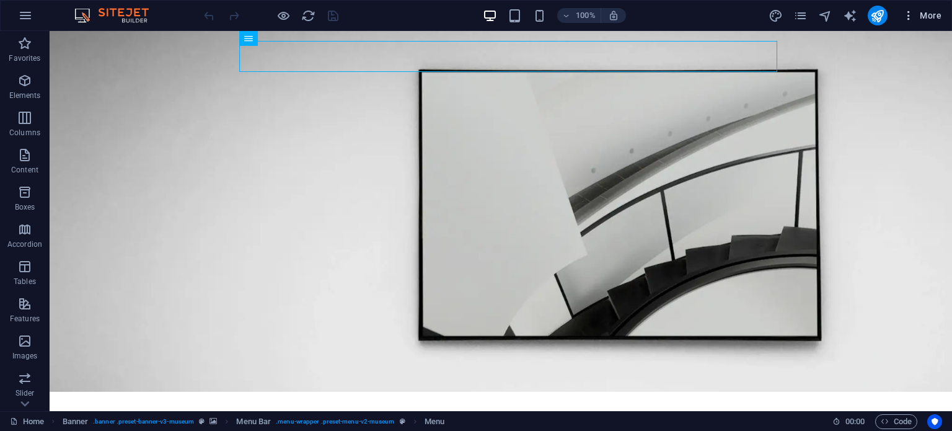
click at [925, 17] on span "More" at bounding box center [921, 15] width 39 height 12
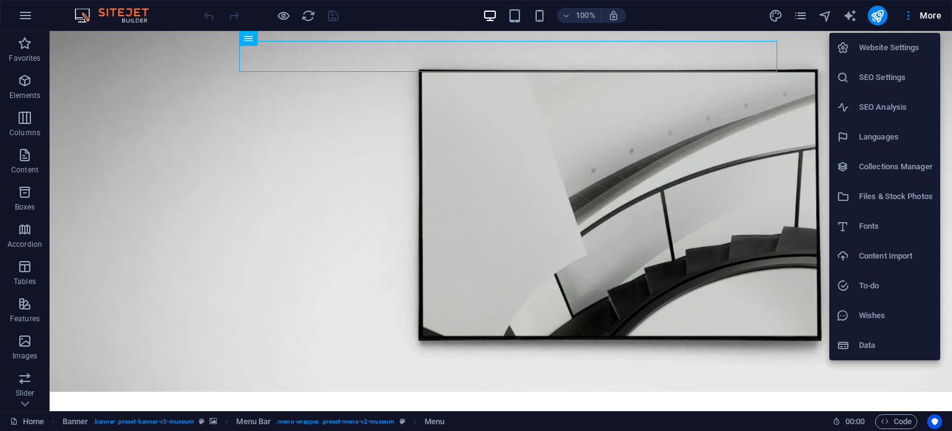
click at [890, 78] on h6 "SEO Settings" at bounding box center [896, 77] width 74 height 15
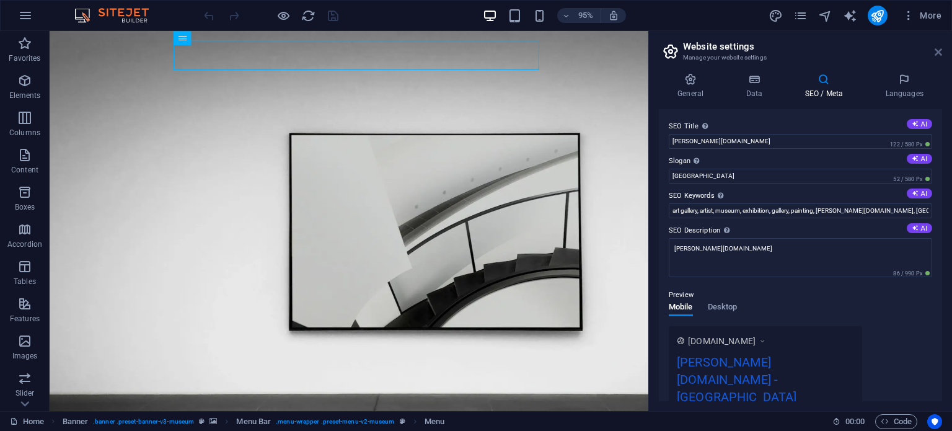
click at [939, 51] on icon at bounding box center [937, 52] width 7 height 10
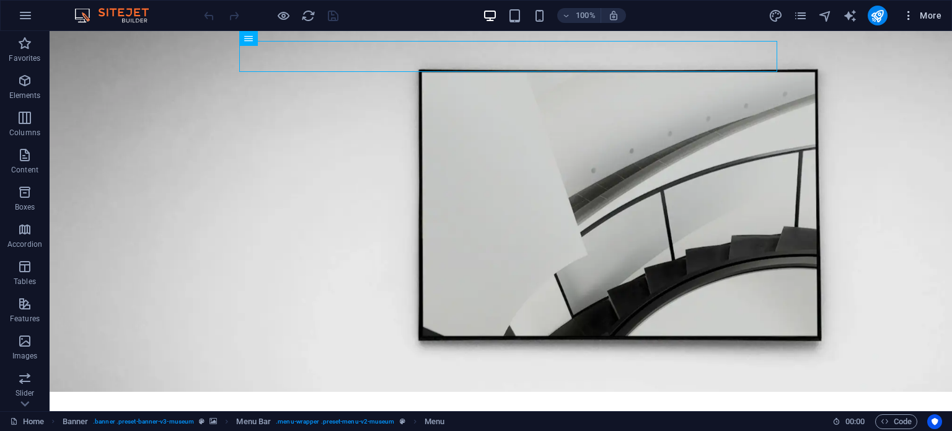
click at [929, 14] on span "More" at bounding box center [921, 15] width 39 height 12
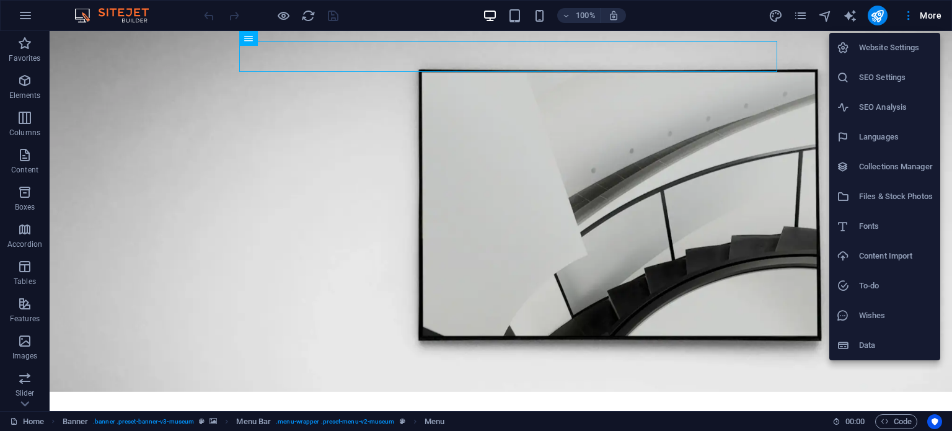
click at [781, 17] on div at bounding box center [476, 215] width 952 height 431
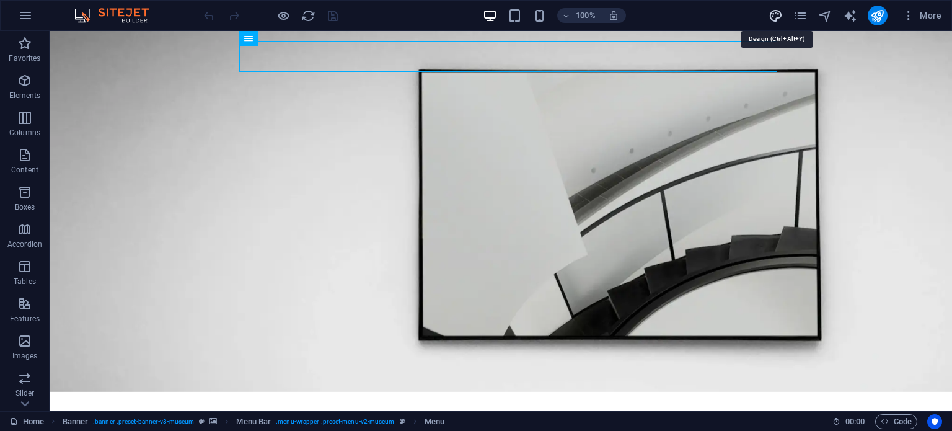
click at [777, 14] on icon "design" at bounding box center [775, 16] width 14 height 14
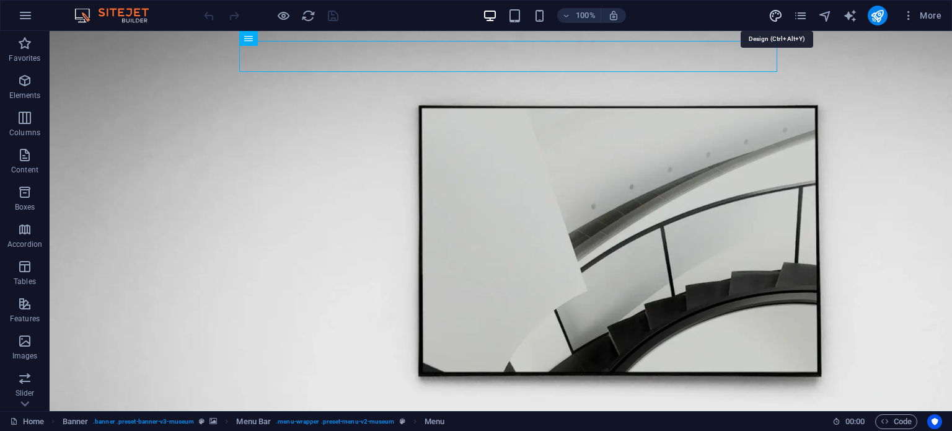
select select "px"
select select "300"
select select "px"
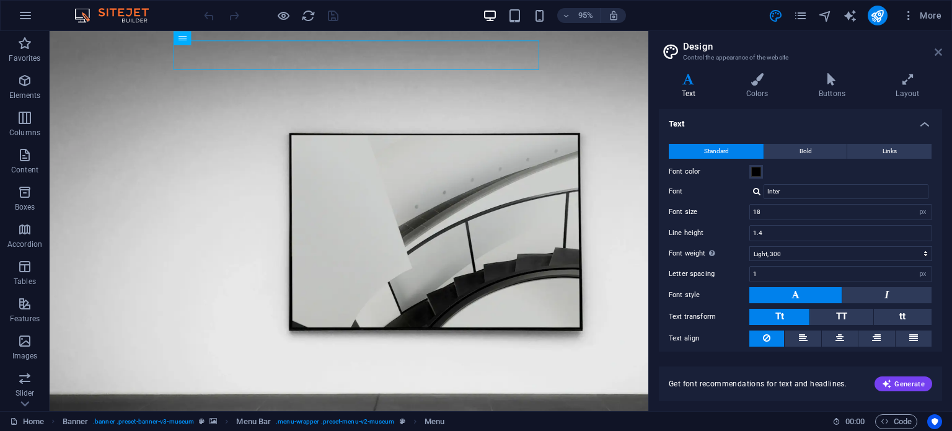
click at [938, 48] on icon at bounding box center [937, 52] width 7 height 10
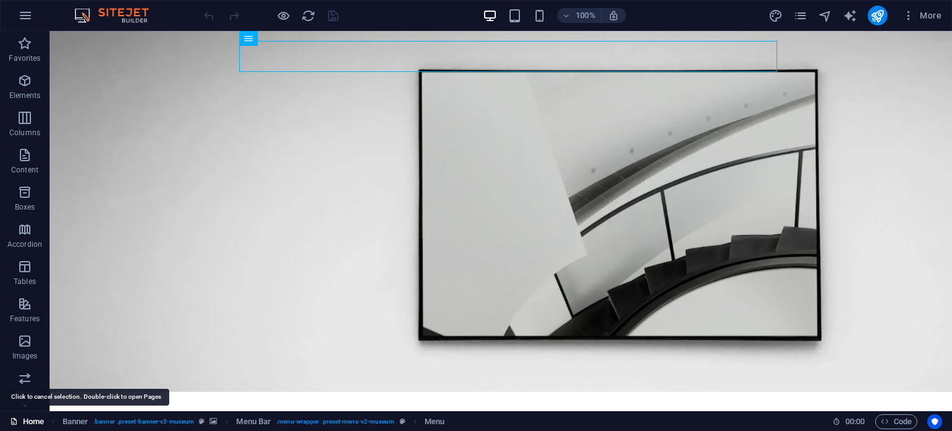
click at [29, 420] on link "Home" at bounding box center [27, 421] width 34 height 15
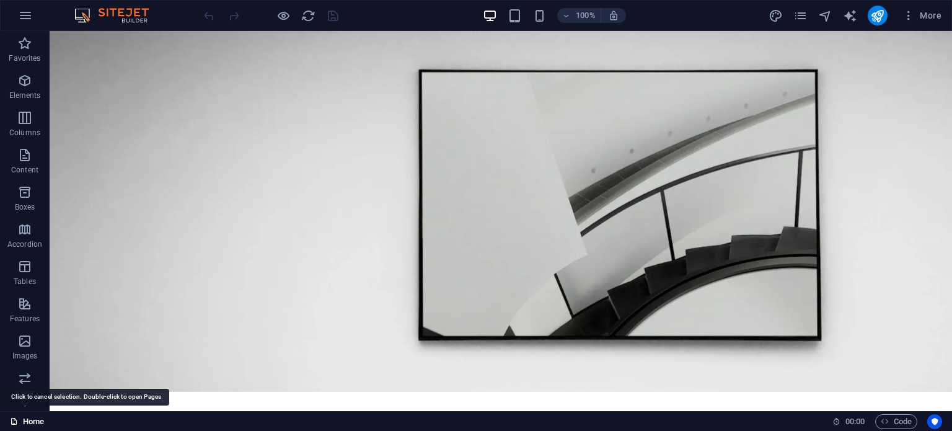
click at [30, 420] on link "Home" at bounding box center [27, 421] width 34 height 15
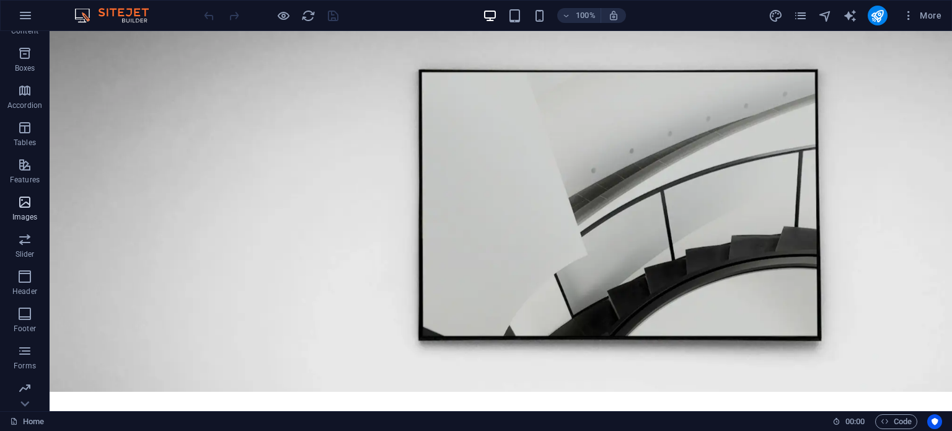
scroll to position [177, 0]
click at [26, 356] on icon "button" at bounding box center [24, 349] width 15 height 15
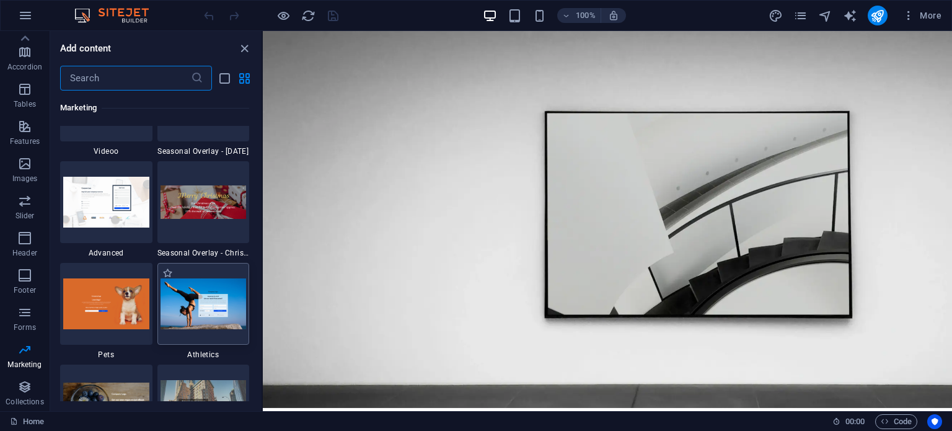
scroll to position [9598, 0]
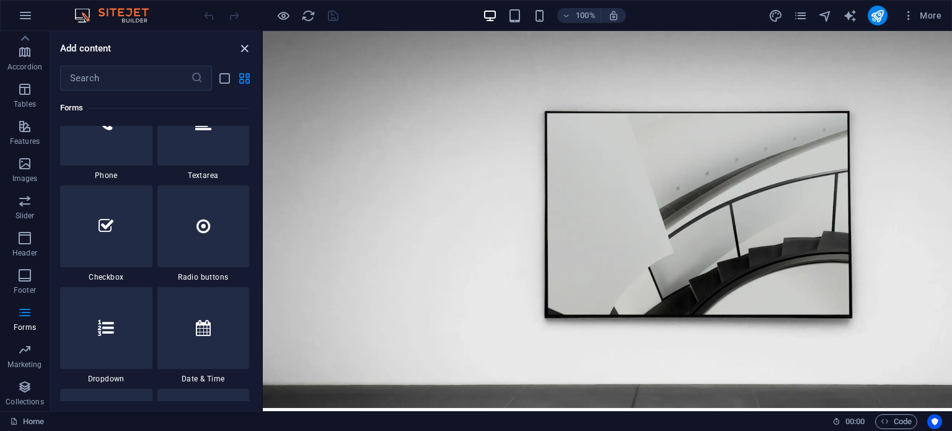
click at [244, 46] on icon "close panel" at bounding box center [244, 49] width 14 height 14
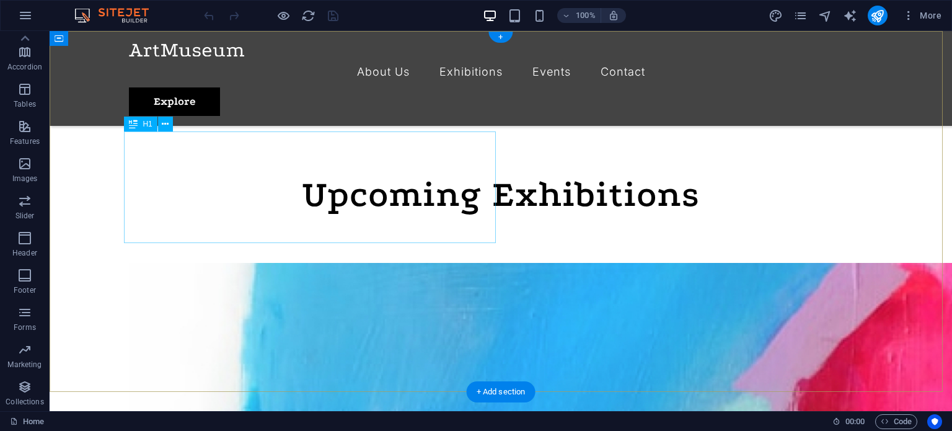
scroll to position [0, 0]
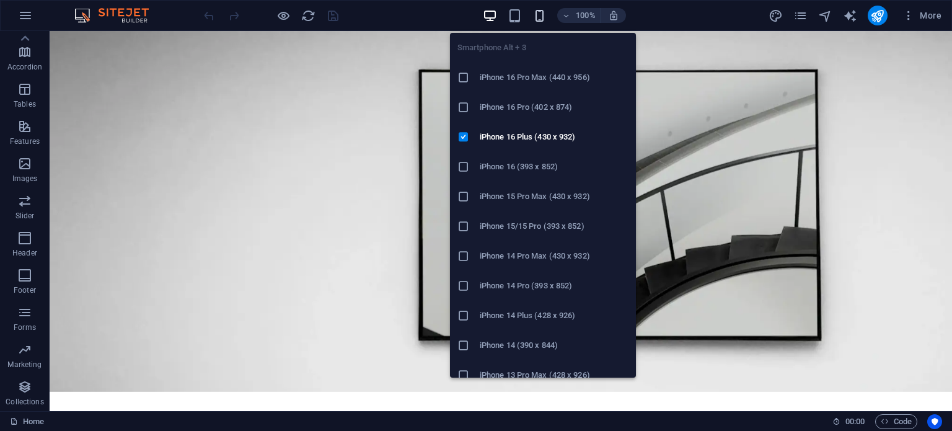
click at [542, 13] on icon "button" at bounding box center [539, 16] width 14 height 14
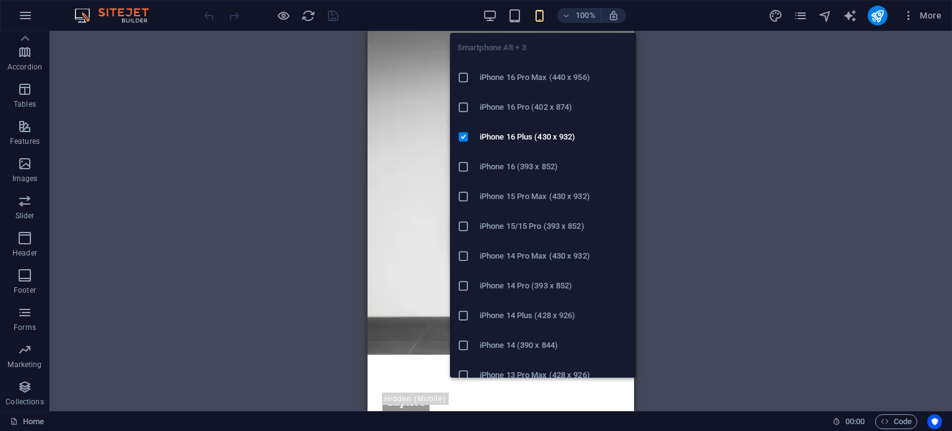
click at [542, 13] on icon "button" at bounding box center [539, 16] width 14 height 14
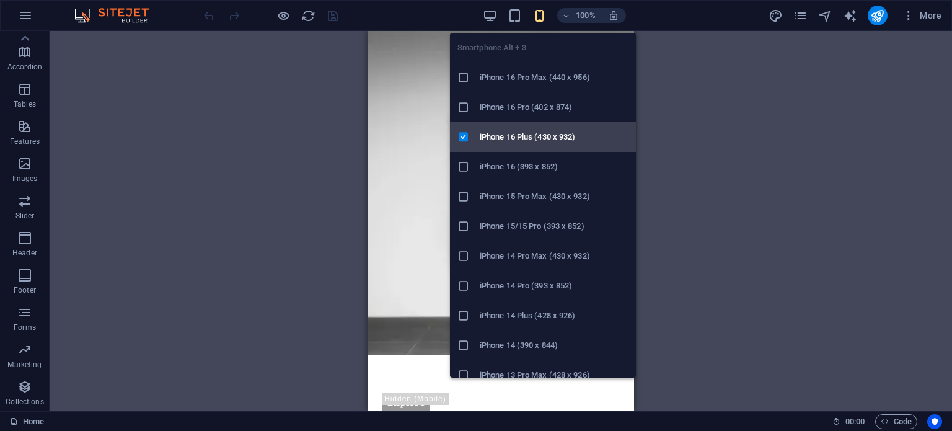
drag, startPoint x: 466, startPoint y: 134, endPoint x: 99, endPoint y: 92, distance: 369.3
click at [466, 134] on icon at bounding box center [463, 137] width 12 height 12
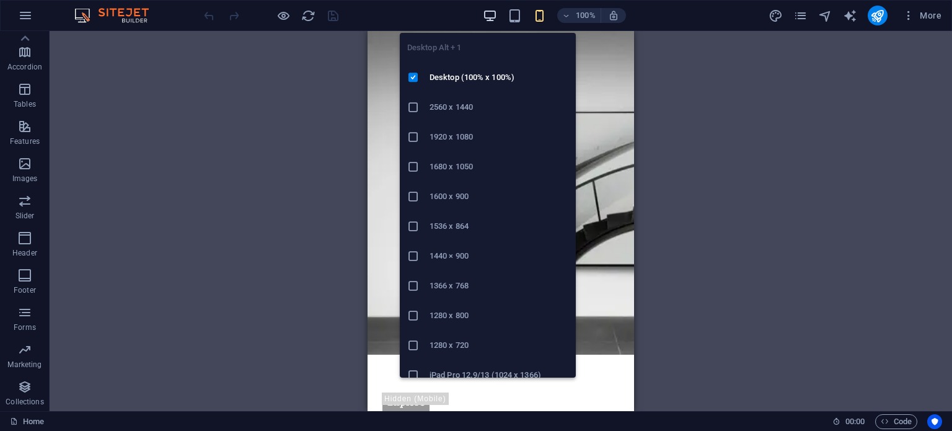
click at [494, 15] on icon "button" at bounding box center [490, 16] width 14 height 14
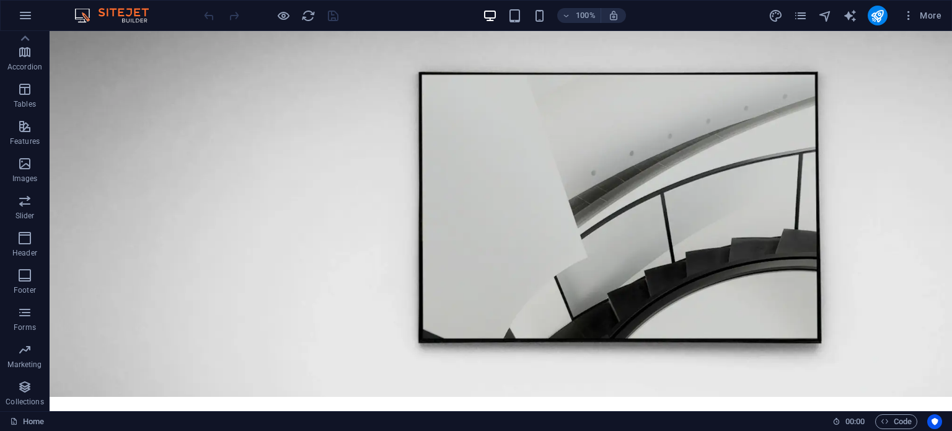
click at [122, 13] on img at bounding box center [117, 15] width 93 height 15
click at [123, 12] on img at bounding box center [117, 15] width 93 height 15
click at [208, 17] on div at bounding box center [270, 16] width 139 height 20
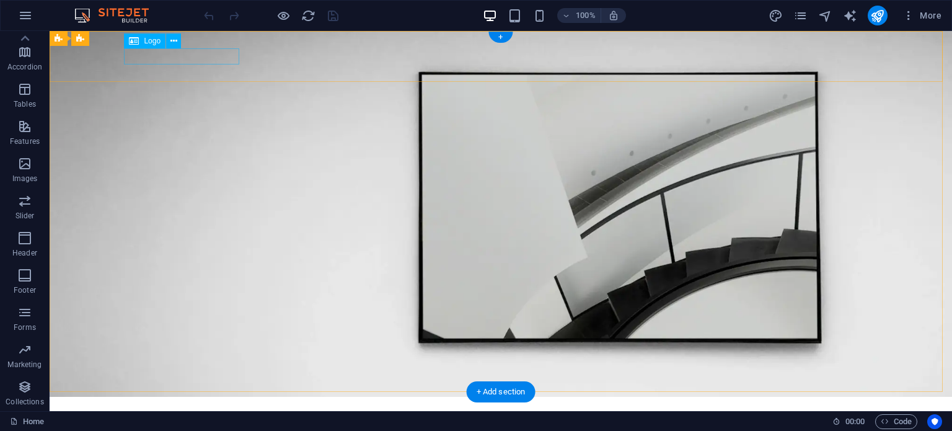
click at [172, 407] on div at bounding box center [501, 414] width 744 height 15
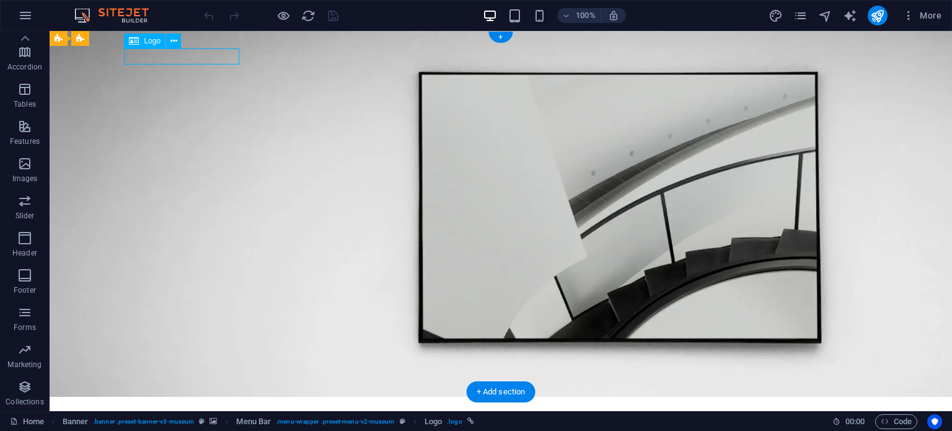
click at [172, 407] on div at bounding box center [501, 414] width 744 height 15
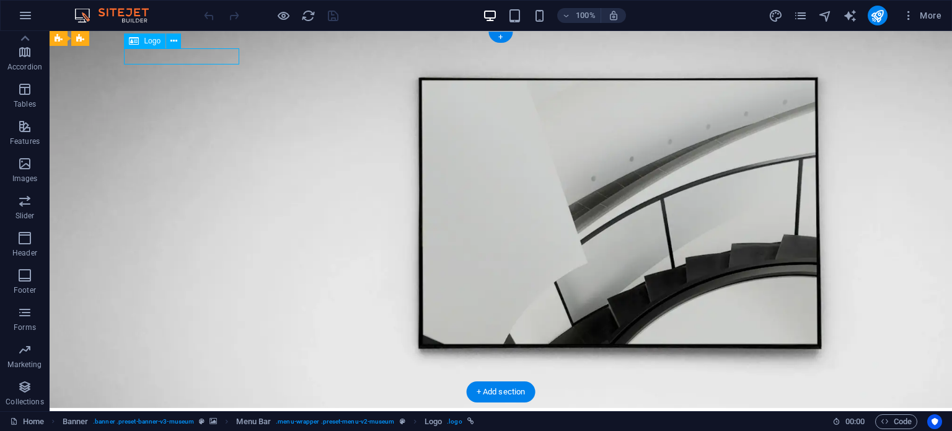
select select "px"
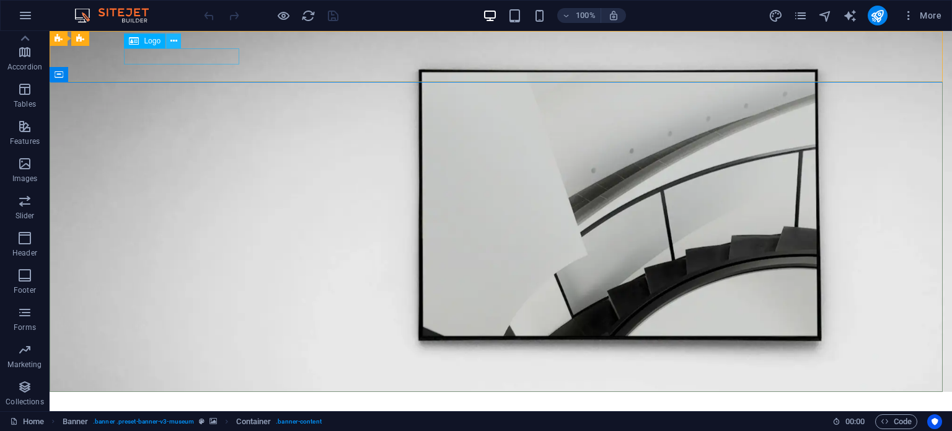
click at [173, 38] on icon at bounding box center [173, 41] width 7 height 13
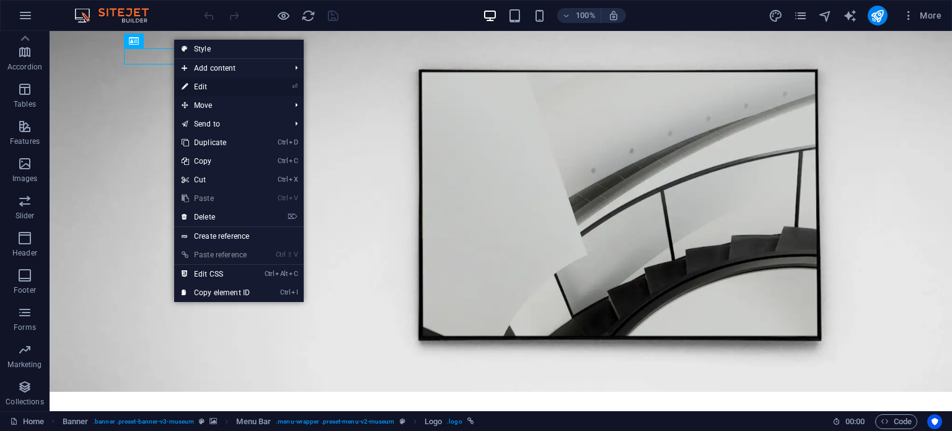
click at [196, 84] on link "⏎ Edit" at bounding box center [215, 86] width 83 height 19
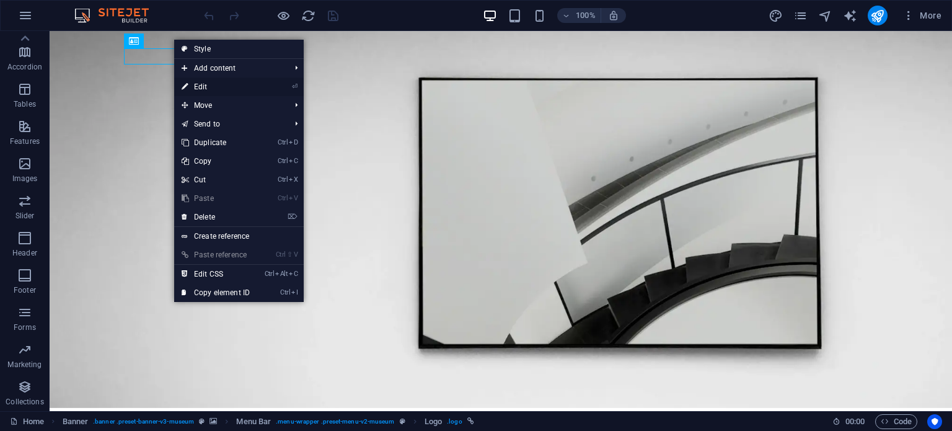
select select "px"
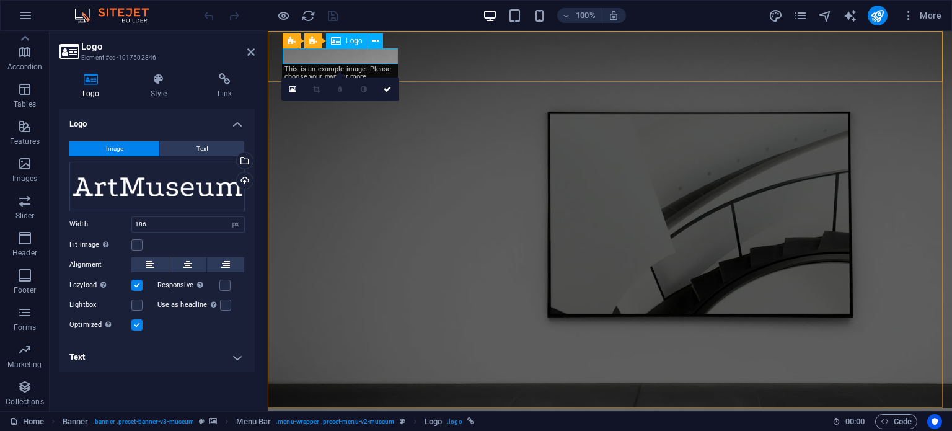
click at [306, 418] on div at bounding box center [610, 425] width 654 height 15
click at [307, 418] on div at bounding box center [610, 425] width 654 height 15
click at [171, 178] on div "Drag files here, click to choose files or select files from Files or our free s…" at bounding box center [156, 187] width 175 height 50
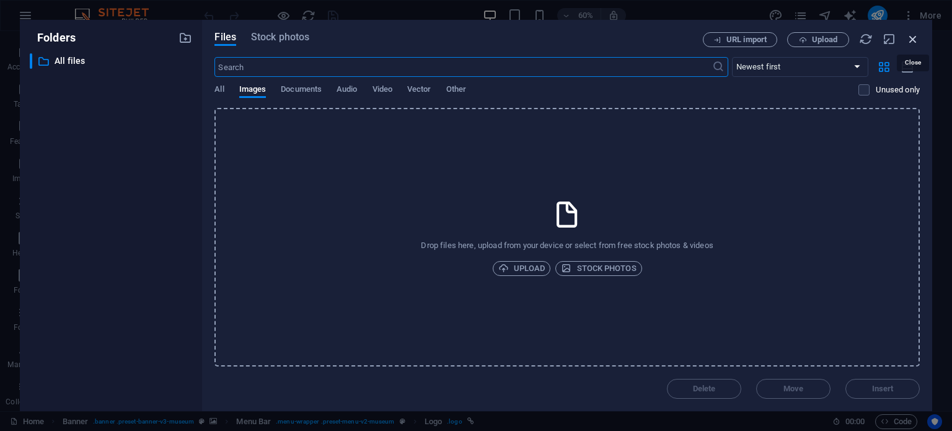
click at [911, 37] on icon "button" at bounding box center [913, 39] width 14 height 14
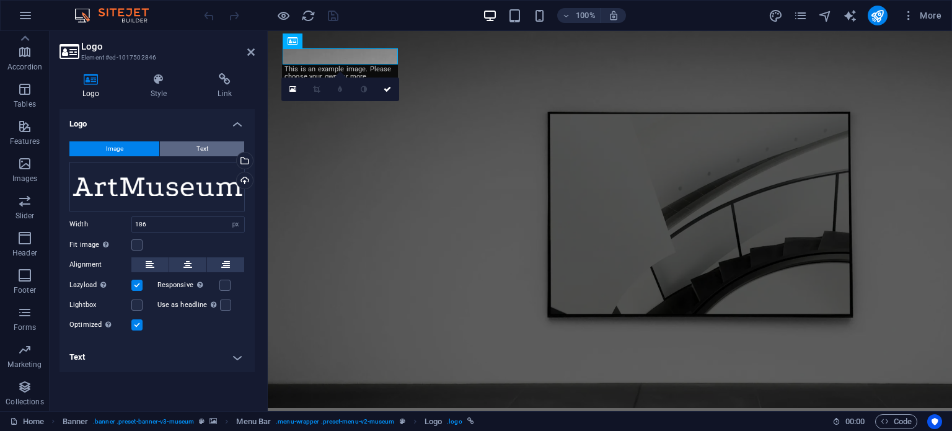
click at [217, 146] on button "Text" at bounding box center [202, 148] width 84 height 15
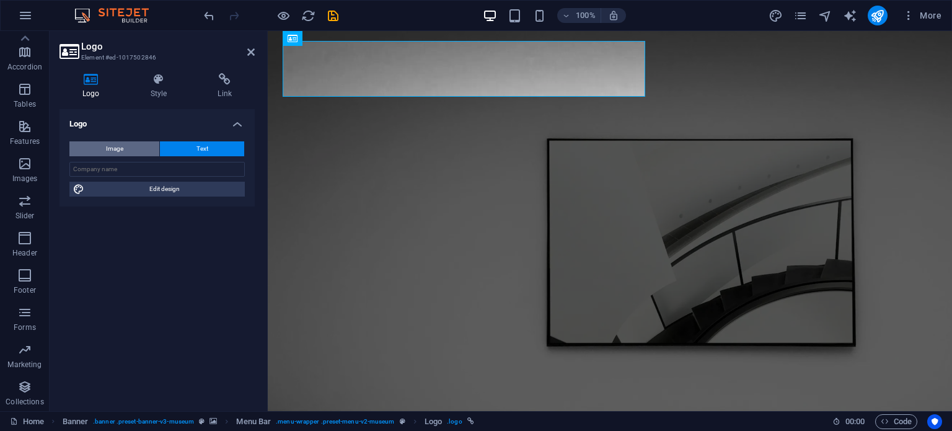
click at [123, 149] on button "Image" at bounding box center [114, 148] width 90 height 15
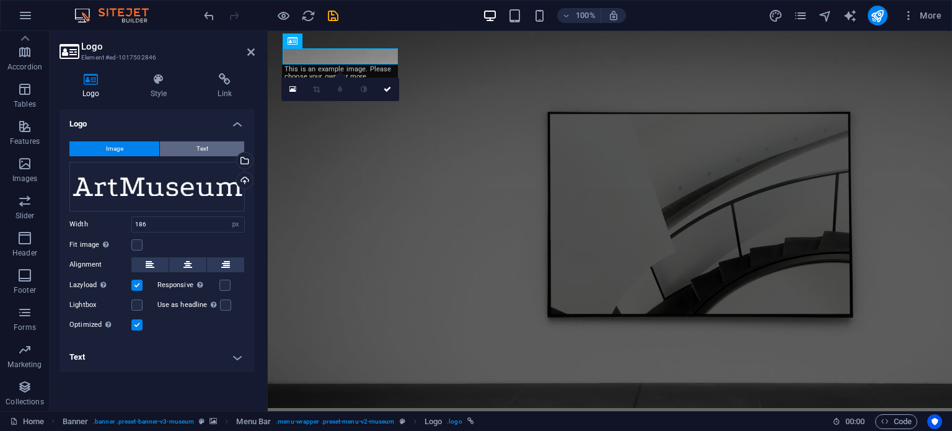
click at [206, 146] on span "Text" at bounding box center [202, 148] width 12 height 15
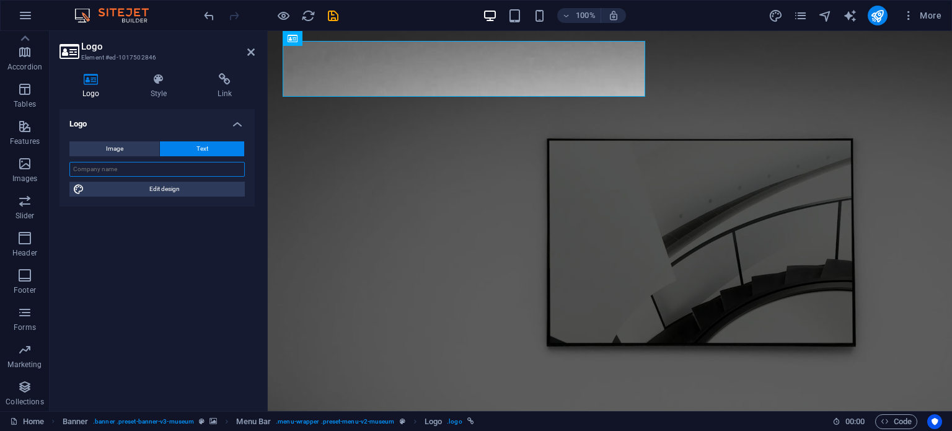
click at [181, 169] on input "text" at bounding box center [156, 169] width 175 height 15
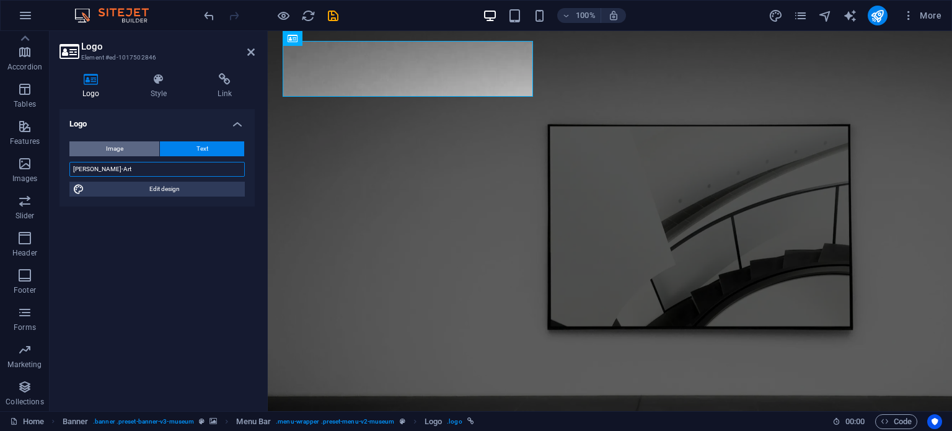
type input "[PERSON_NAME]-Art"
click at [135, 147] on button "Image" at bounding box center [114, 148] width 90 height 15
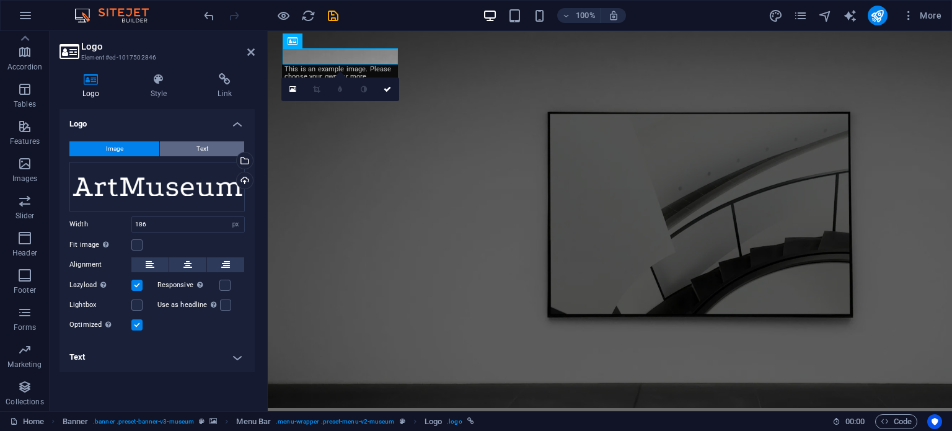
click at [220, 147] on button "Text" at bounding box center [202, 148] width 84 height 15
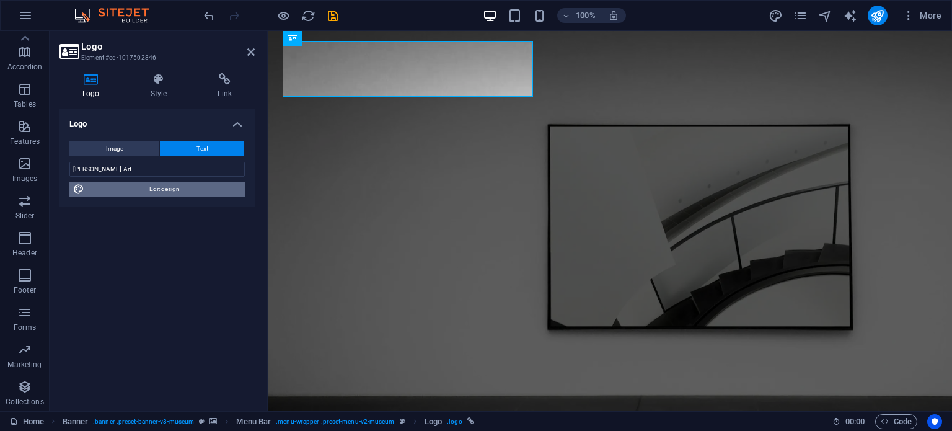
click at [183, 188] on span "Edit design" at bounding box center [164, 189] width 153 height 15
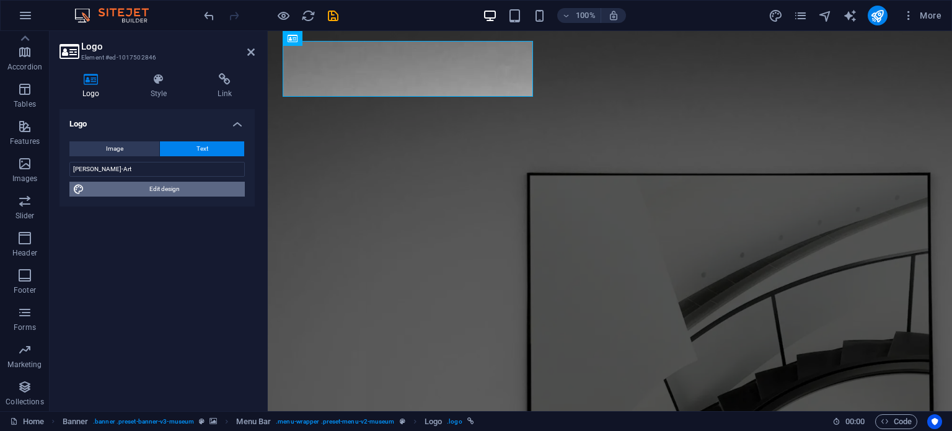
select select "px"
select select "300"
select select "px"
select select "600"
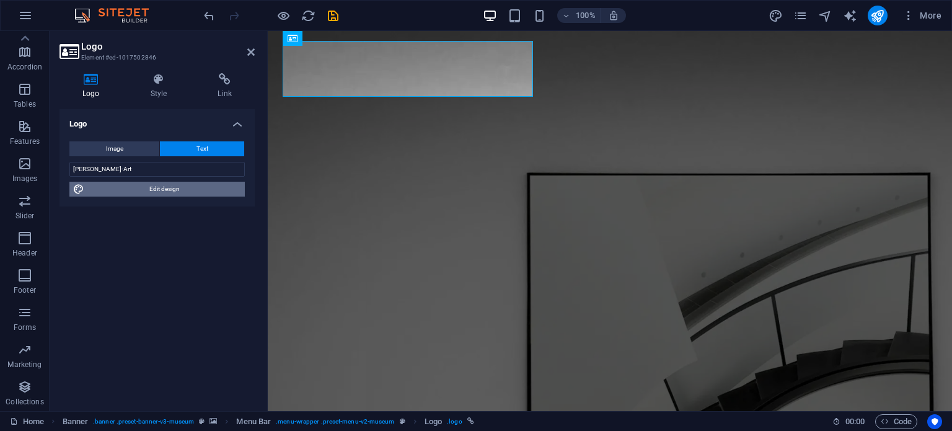
select select "px"
select select "rem"
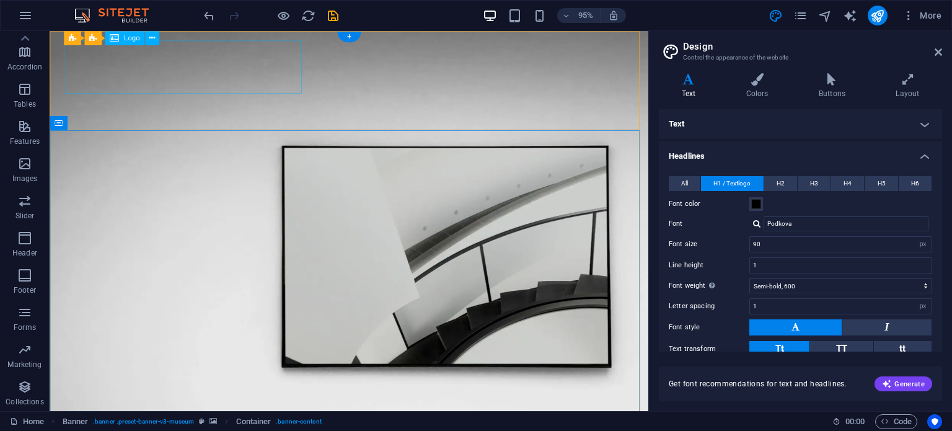
click at [152, 37] on icon at bounding box center [152, 38] width 6 height 12
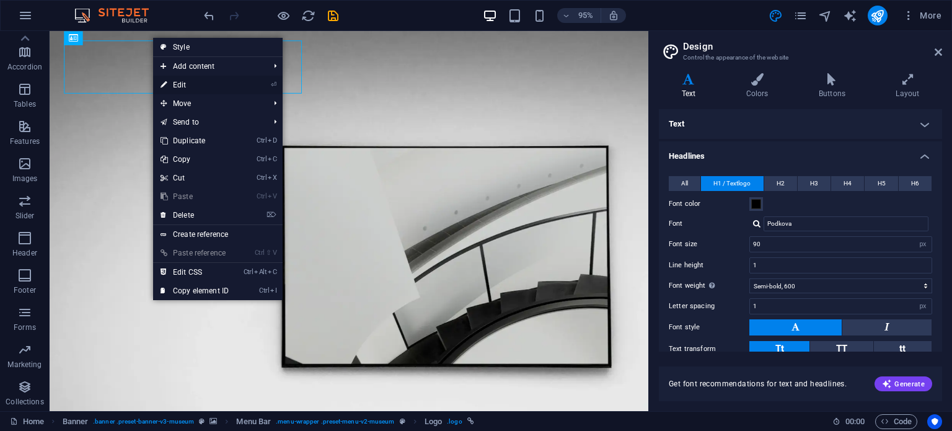
click at [185, 85] on link "⏎ Edit" at bounding box center [194, 85] width 83 height 19
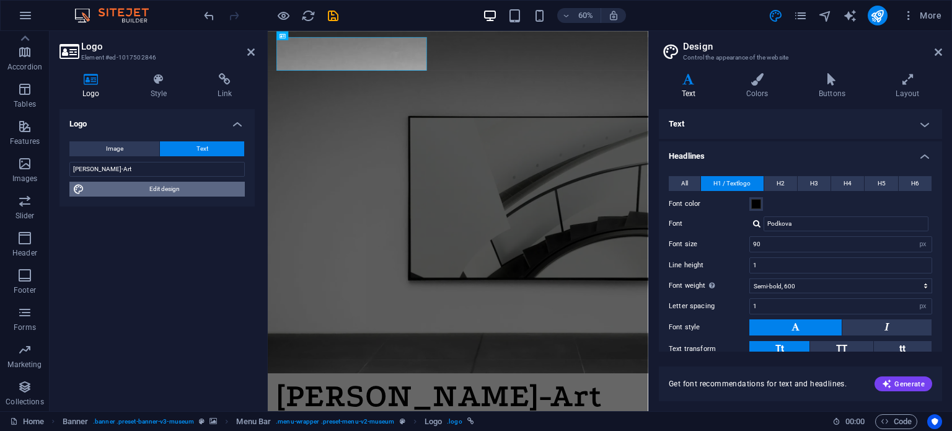
click at [174, 189] on span "Edit design" at bounding box center [164, 189] width 153 height 15
click at [755, 203] on span at bounding box center [756, 204] width 10 height 10
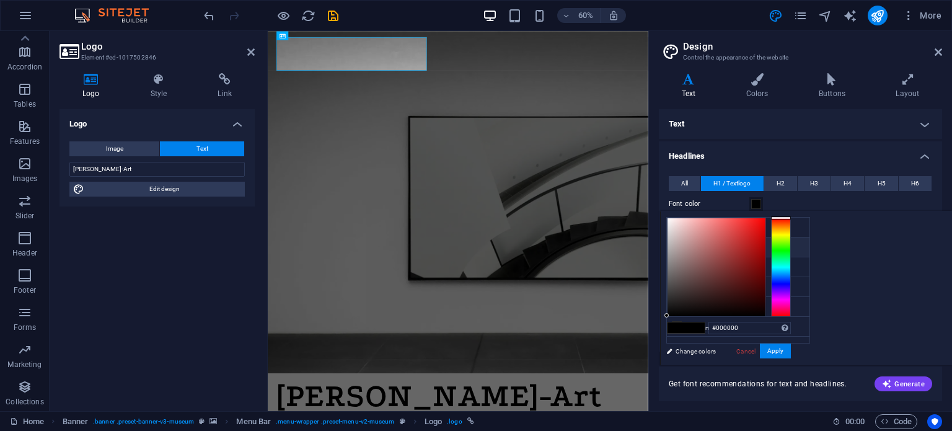
click at [755, 204] on span at bounding box center [756, 204] width 10 height 10
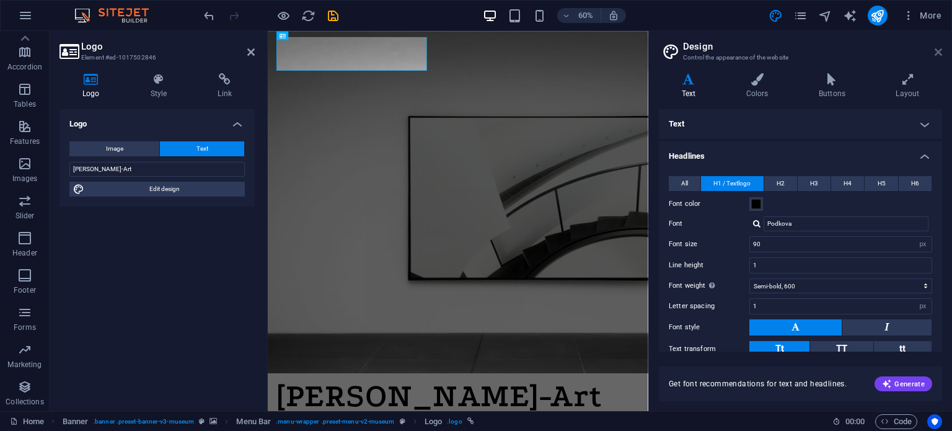
drag, startPoint x: 939, startPoint y: 49, endPoint x: 672, endPoint y: 18, distance: 268.9
click at [939, 49] on icon at bounding box center [937, 52] width 7 height 10
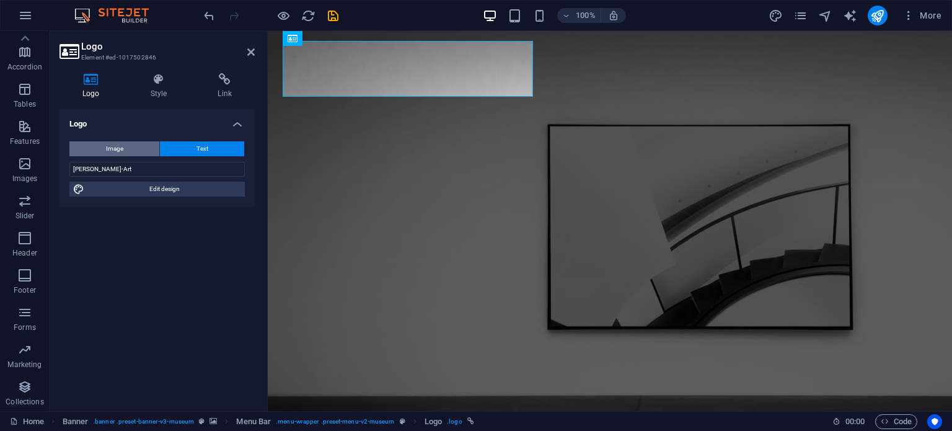
click at [124, 147] on button "Image" at bounding box center [114, 148] width 90 height 15
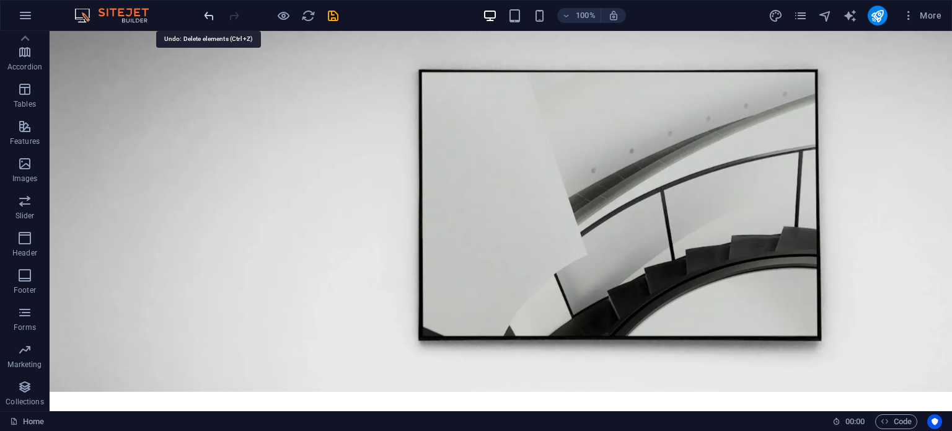
click at [209, 12] on icon "undo" at bounding box center [209, 16] width 14 height 14
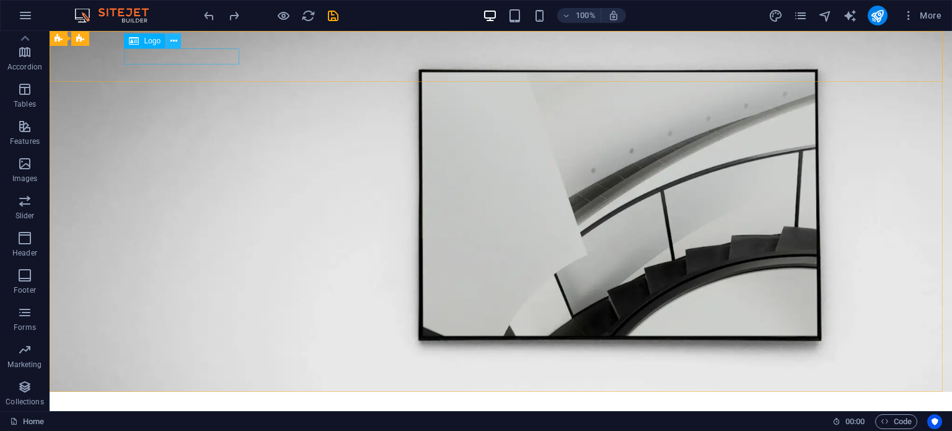
click at [172, 42] on icon at bounding box center [173, 41] width 7 height 13
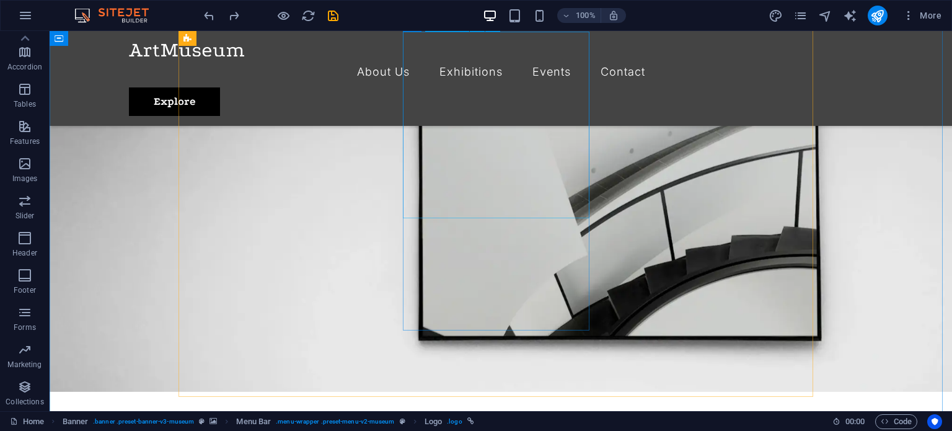
scroll to position [868, 0]
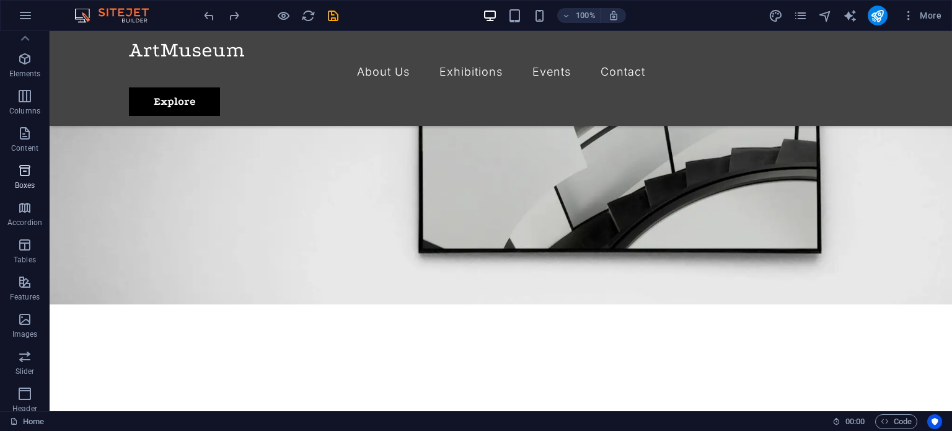
scroll to position [0, 0]
click at [29, 86] on icon "button" at bounding box center [24, 80] width 15 height 15
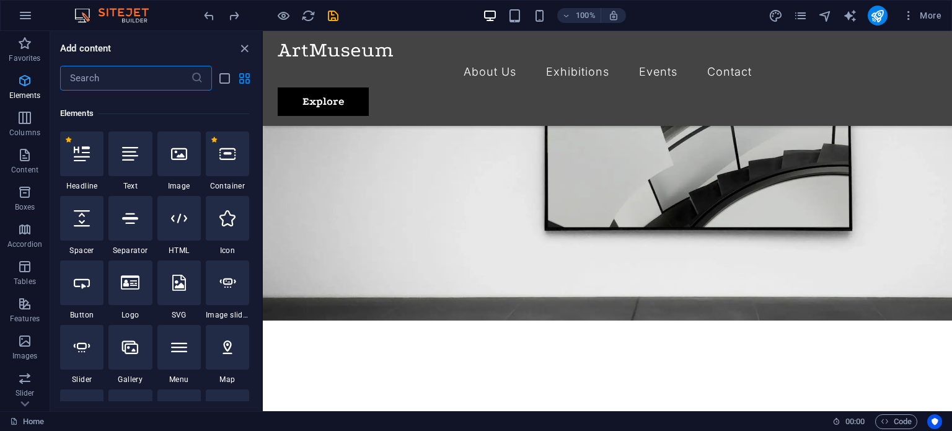
scroll to position [131, 0]
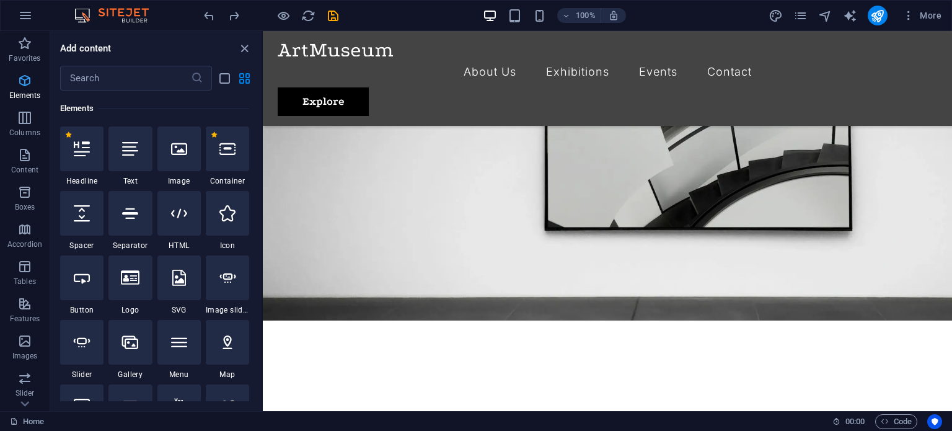
click at [21, 83] on icon "button" at bounding box center [24, 80] width 15 height 15
click at [243, 46] on icon "close panel" at bounding box center [244, 49] width 14 height 14
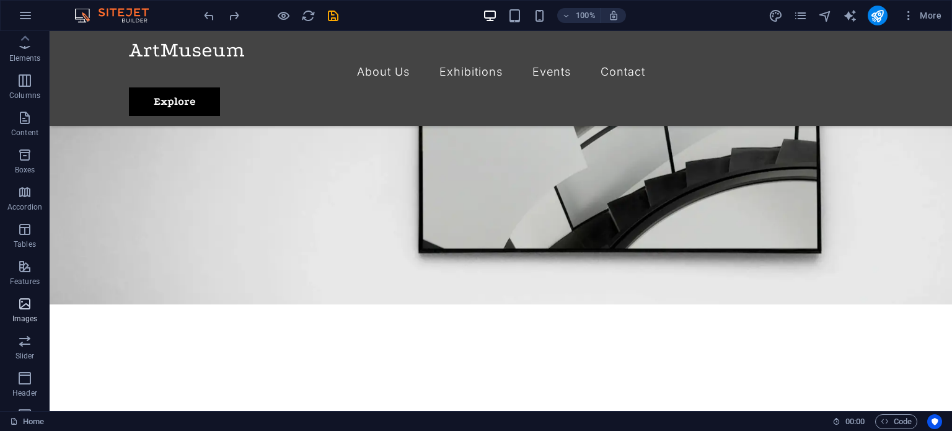
scroll to position [0, 0]
click at [25, 15] on icon "button" at bounding box center [25, 15] width 15 height 15
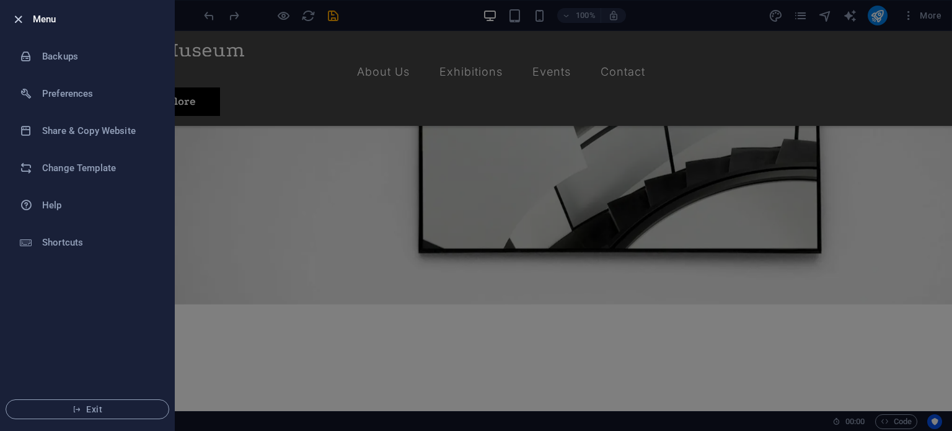
click at [17, 14] on icon "button" at bounding box center [18, 19] width 14 height 14
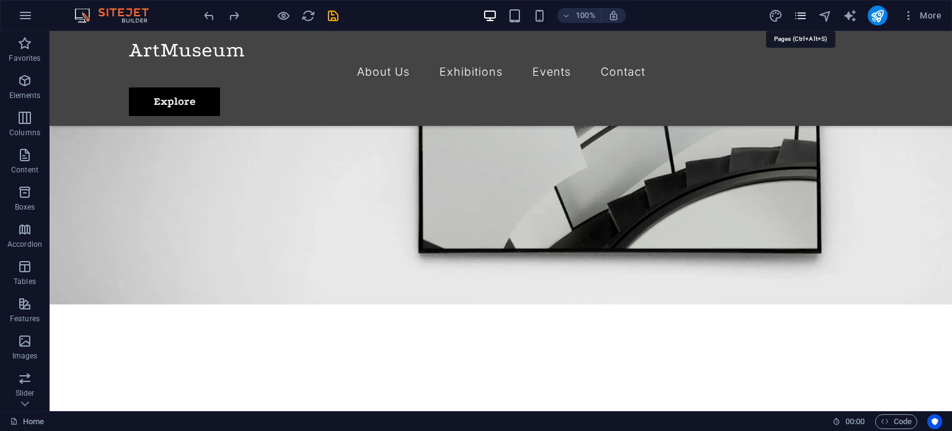
click at [801, 20] on icon "pages" at bounding box center [800, 16] width 14 height 14
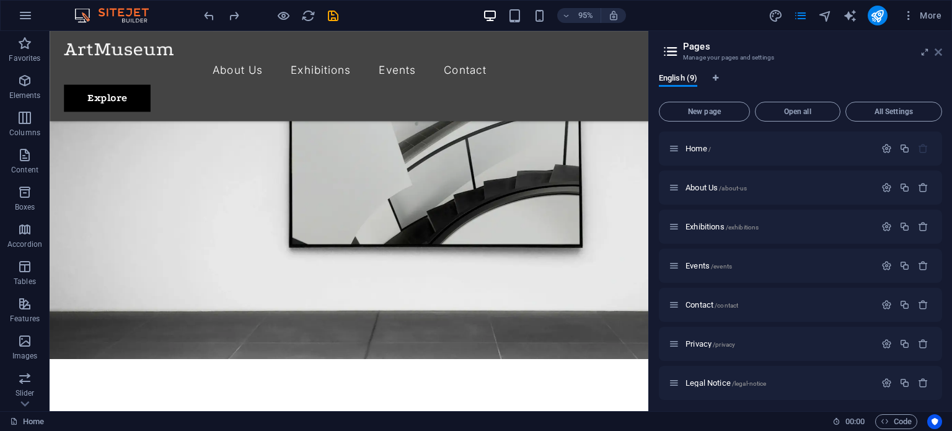
click at [934, 51] on icon at bounding box center [937, 52] width 7 height 10
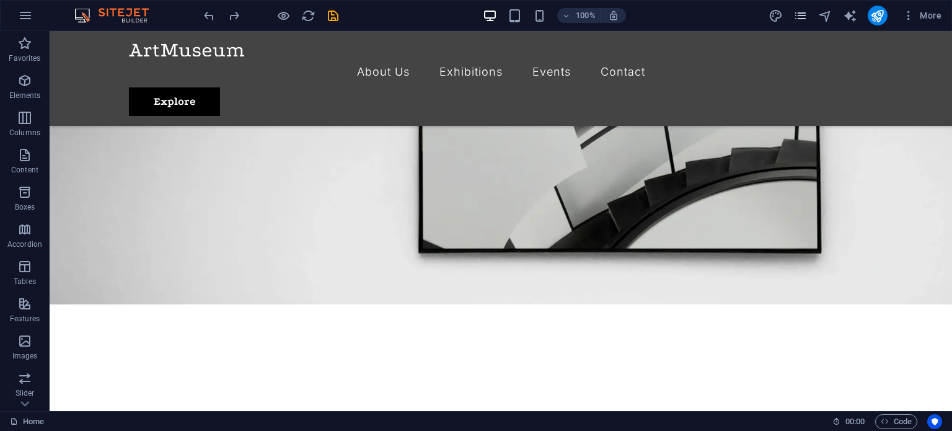
click at [802, 14] on icon "pages" at bounding box center [800, 16] width 14 height 14
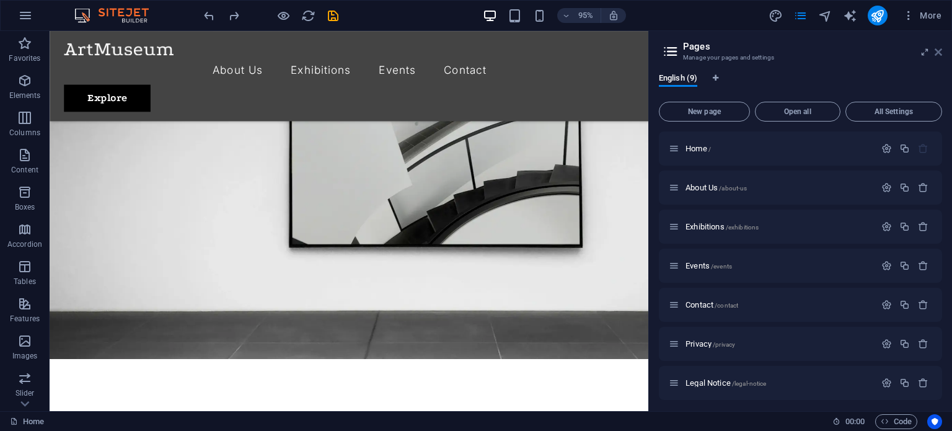
click at [937, 53] on icon at bounding box center [937, 52] width 7 height 10
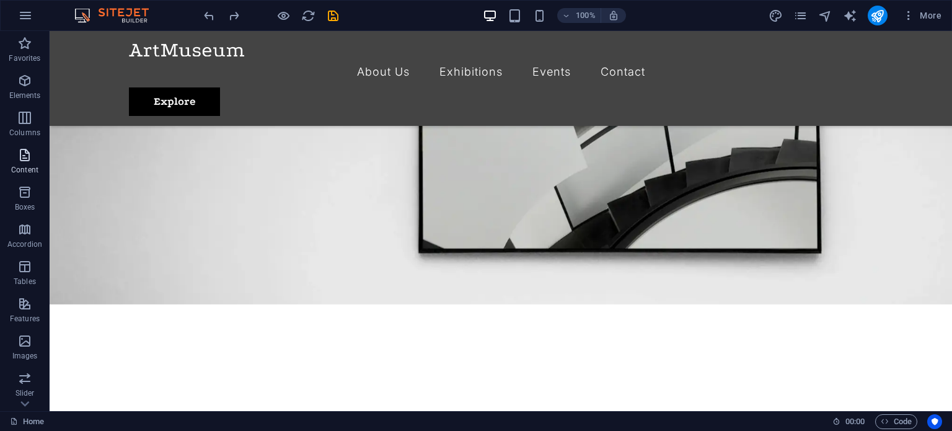
click at [30, 161] on icon "button" at bounding box center [24, 154] width 15 height 15
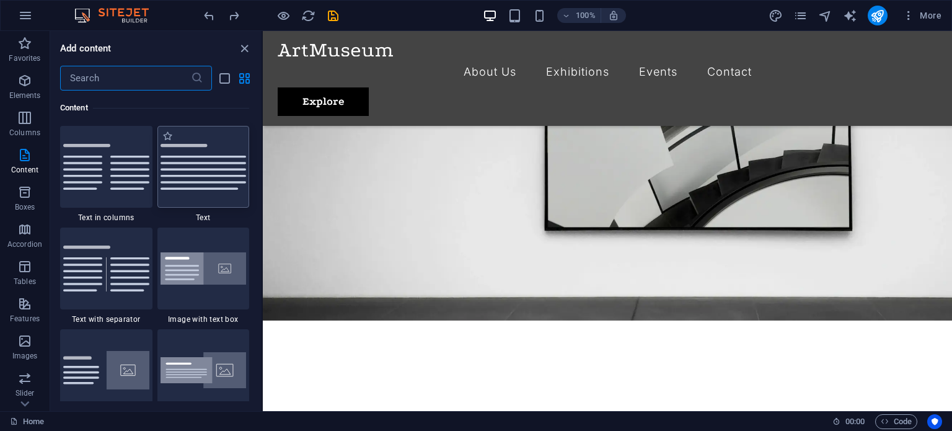
scroll to position [2292, 0]
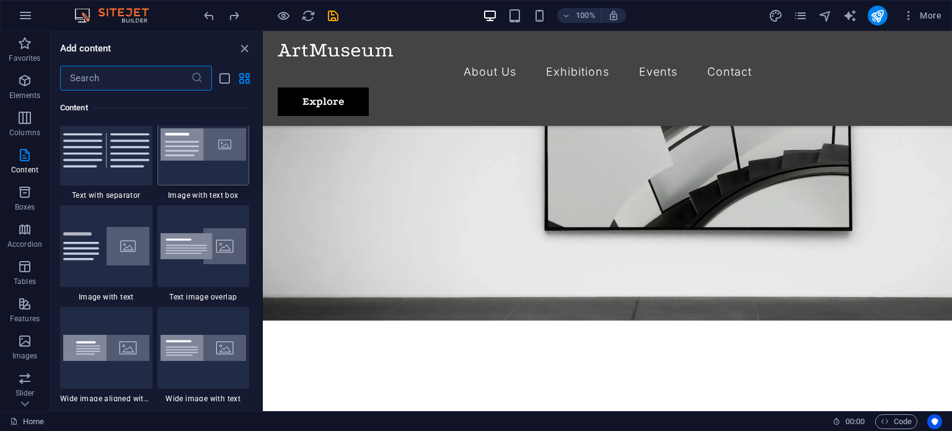
click at [216, 162] on div at bounding box center [203, 144] width 92 height 82
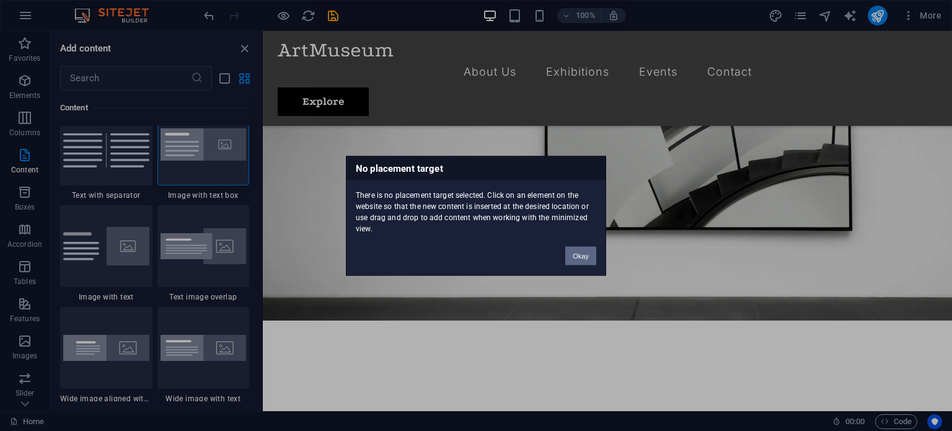
click at [575, 255] on button "Okay" at bounding box center [580, 255] width 31 height 19
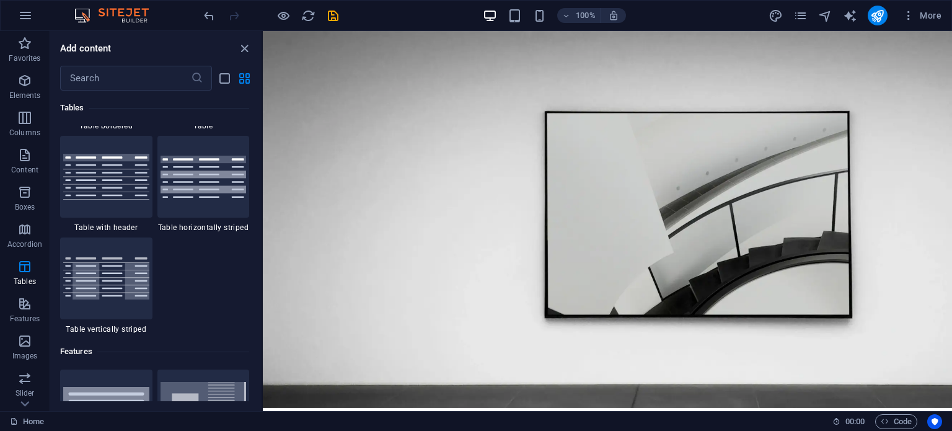
scroll to position [4586, 0]
click at [240, 48] on icon "close panel" at bounding box center [244, 49] width 14 height 14
